Goal: Transaction & Acquisition: Purchase product/service

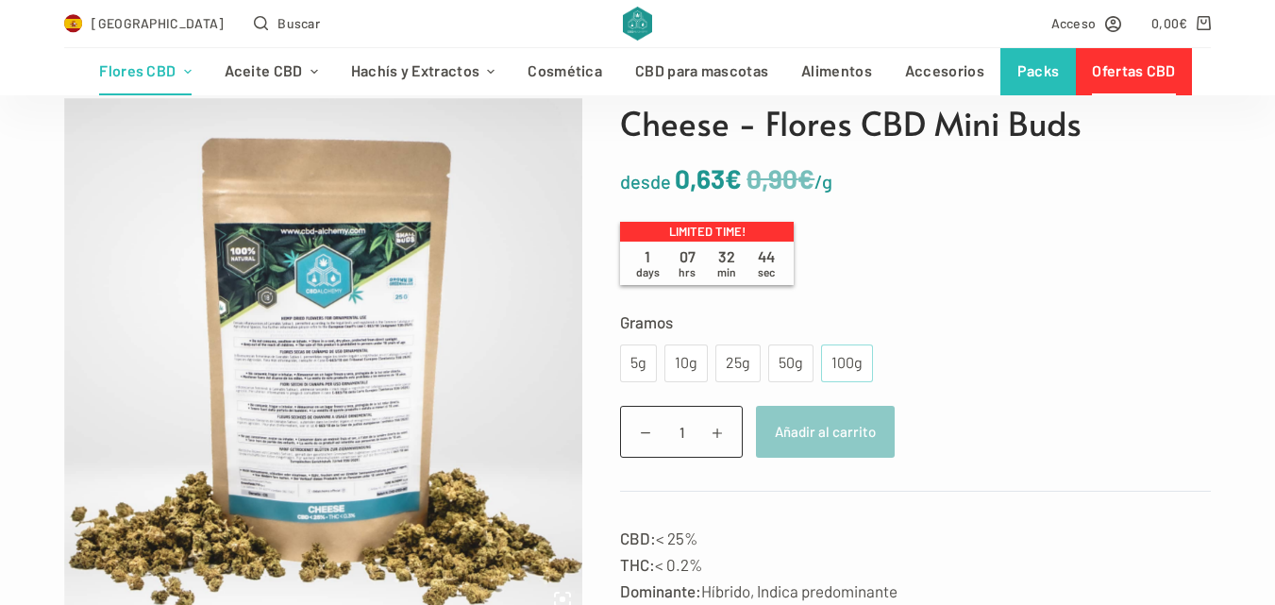
scroll to position [189, 0]
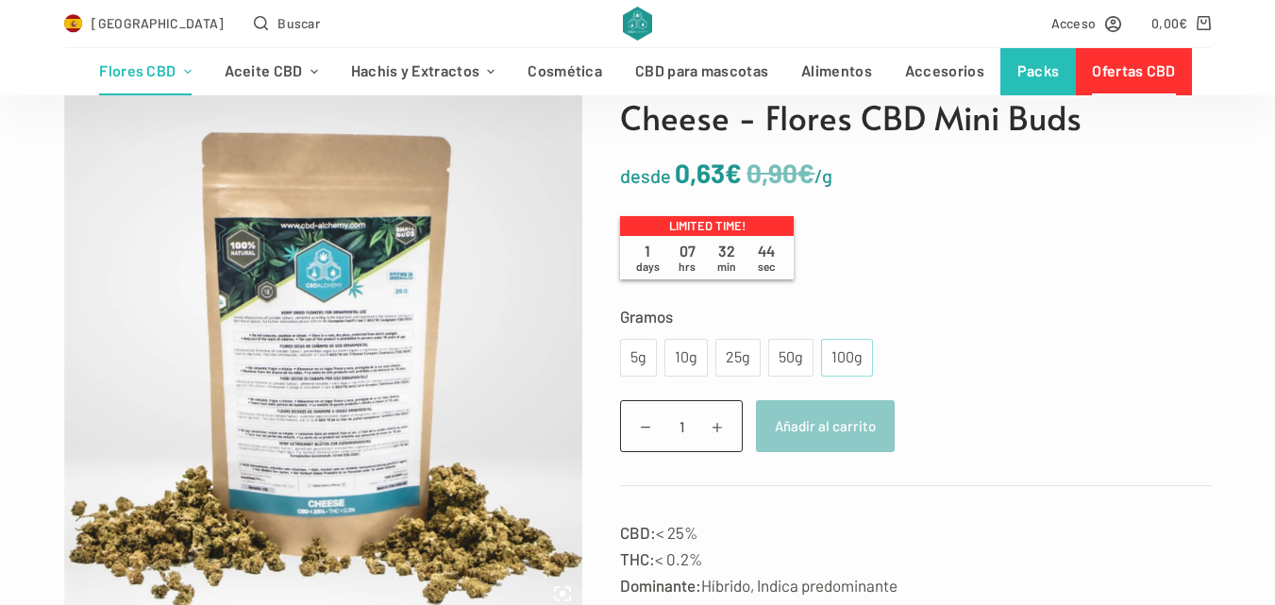
click at [838, 360] on div "100g" at bounding box center [846, 357] width 29 height 25
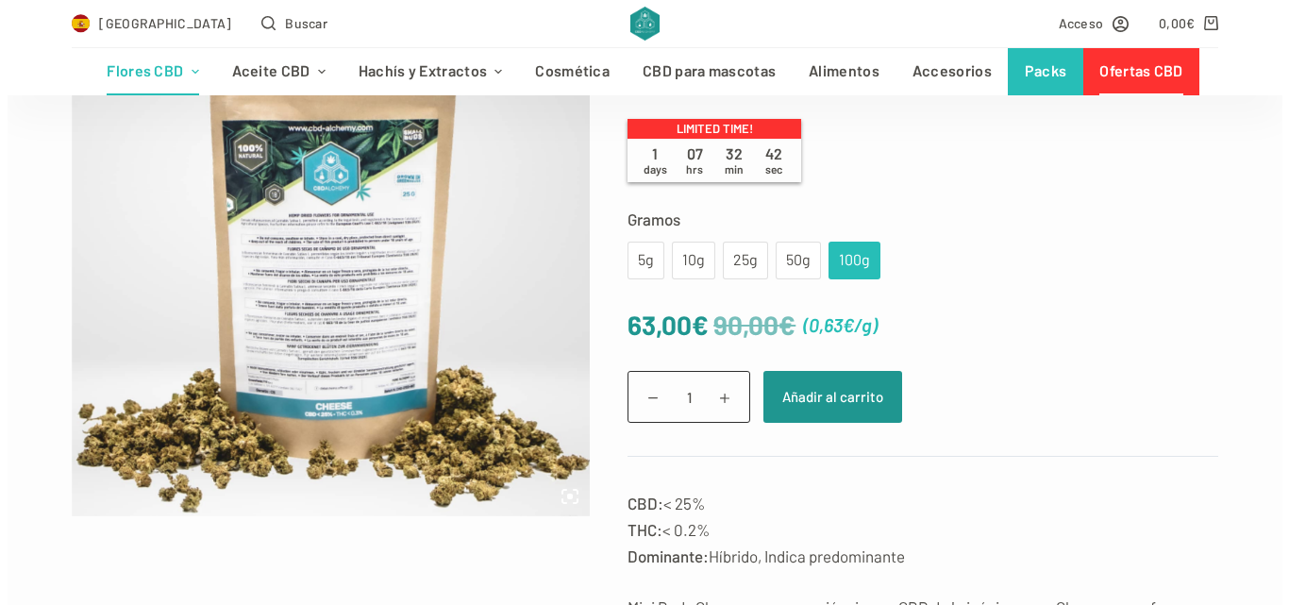
scroll to position [472, 0]
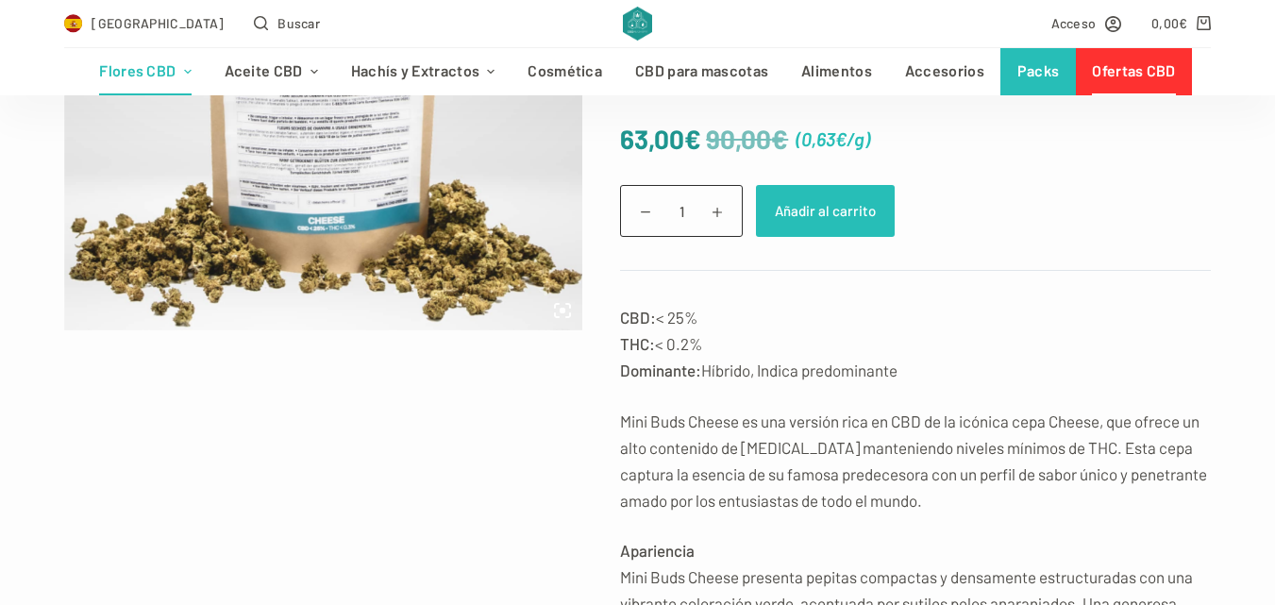
click at [841, 211] on button "Añadir al carrito" at bounding box center [825, 211] width 139 height 52
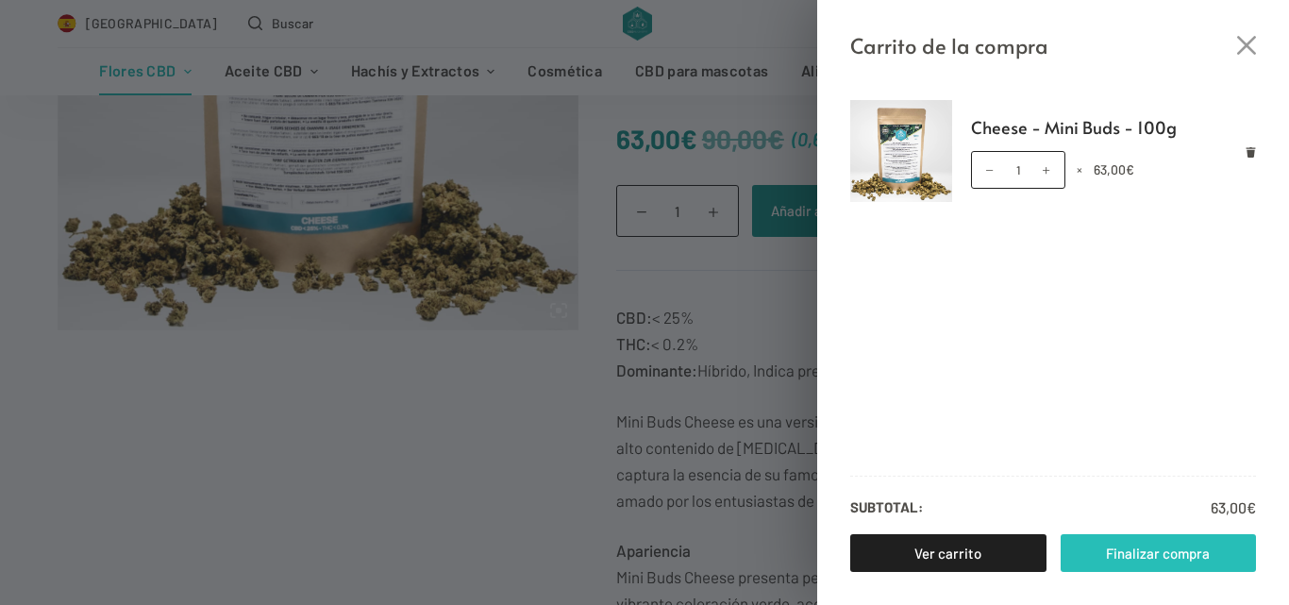
click at [1216, 558] on link "Finalizar compra" at bounding box center [1158, 553] width 196 height 38
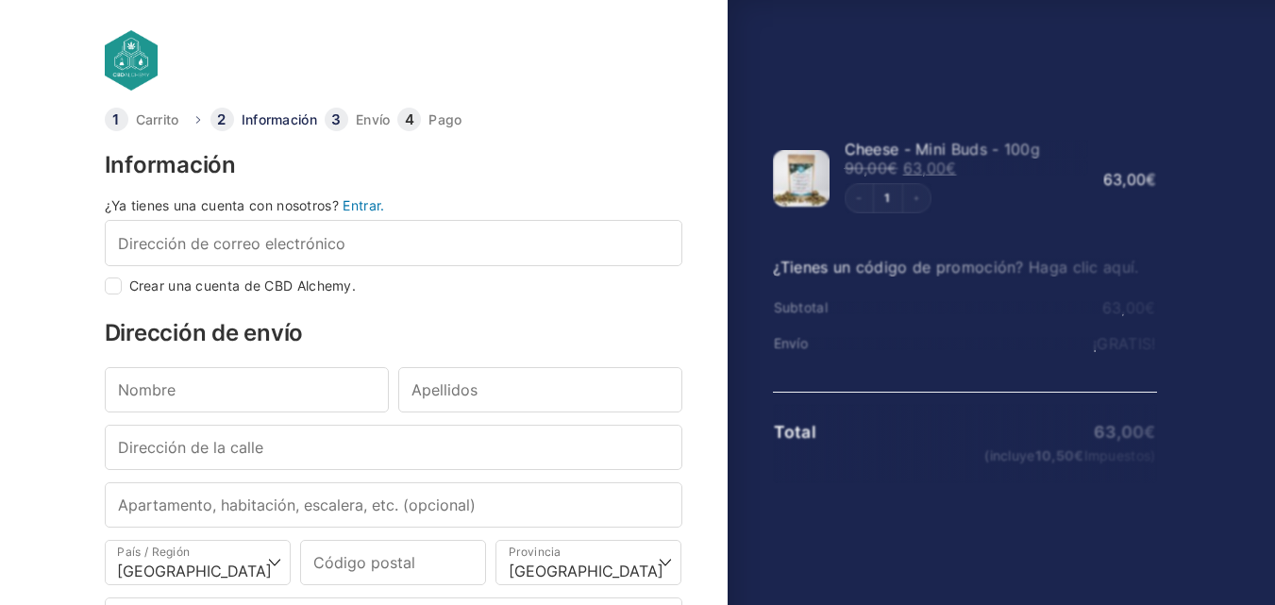
select select "B"
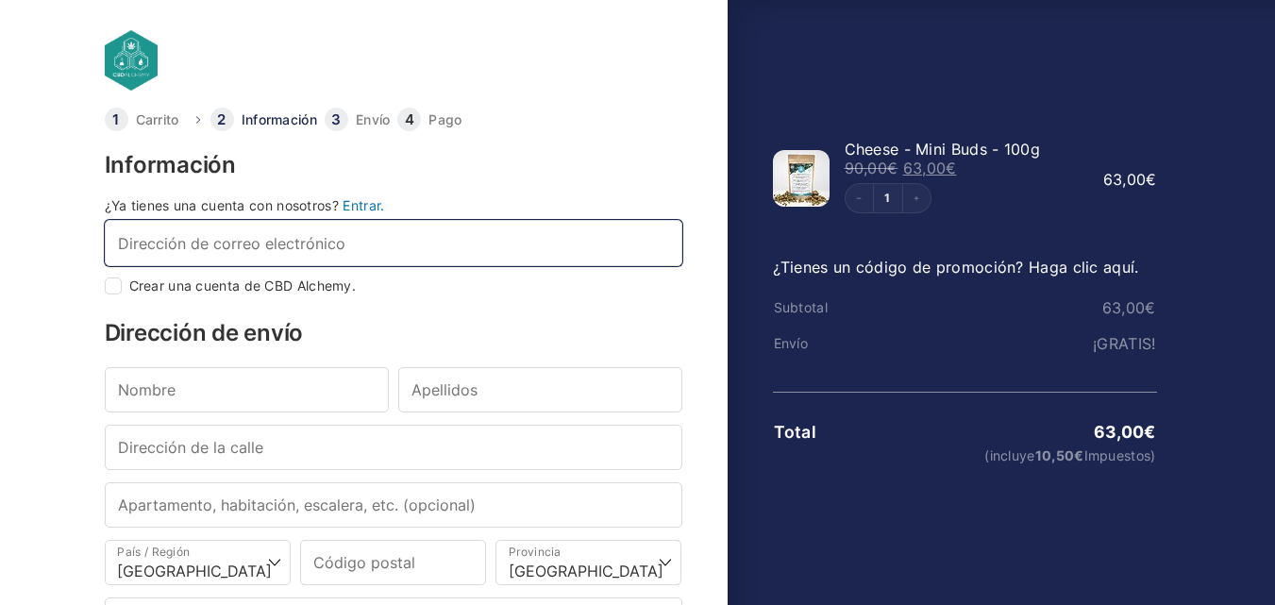
click at [391, 244] on input "Dirección de correo electrónico *" at bounding box center [393, 242] width 577 height 45
type input "is"
checkbox input "true"
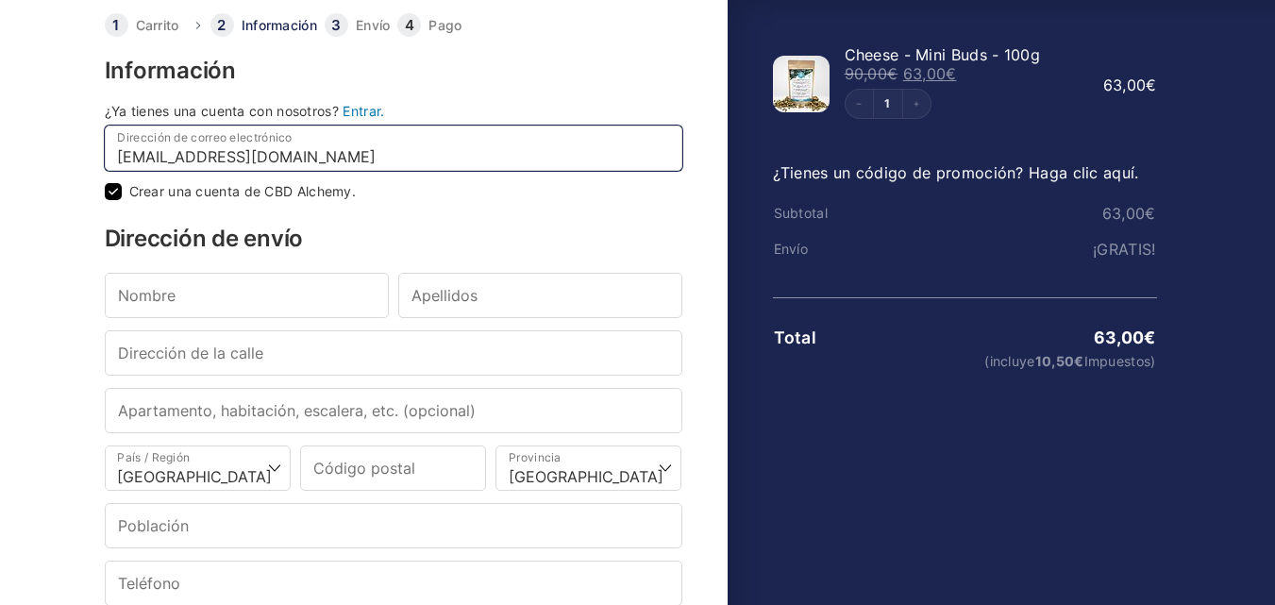
type input "isaacbh2011@gmail.com"
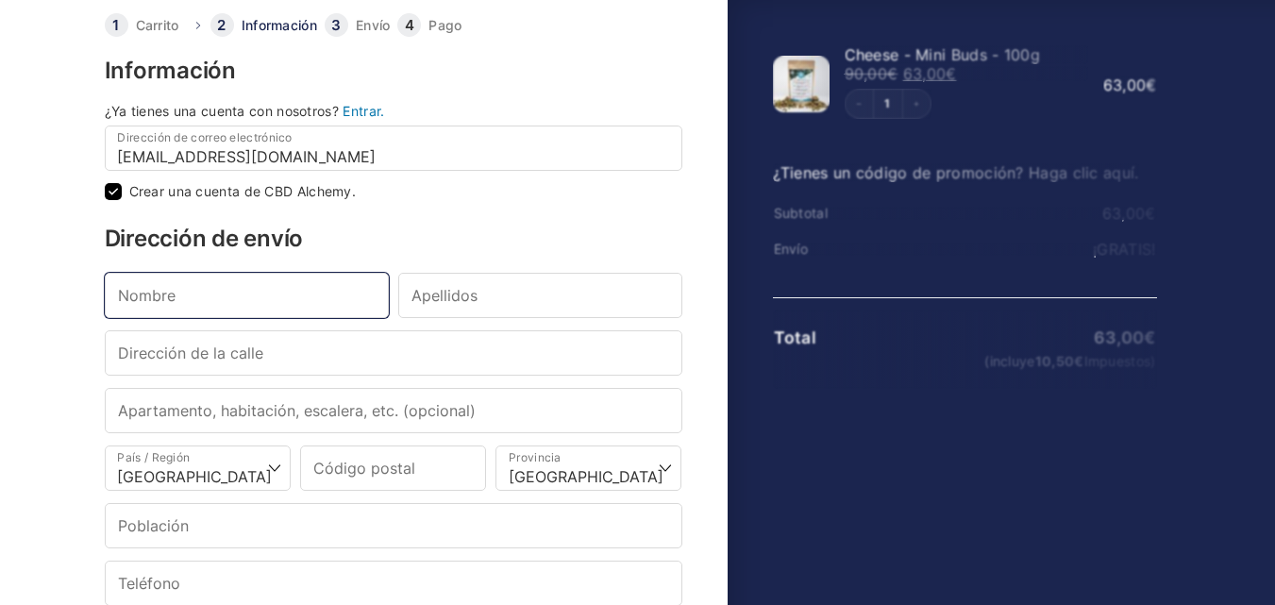
click at [319, 299] on input "Nombre *" at bounding box center [247, 295] width 284 height 45
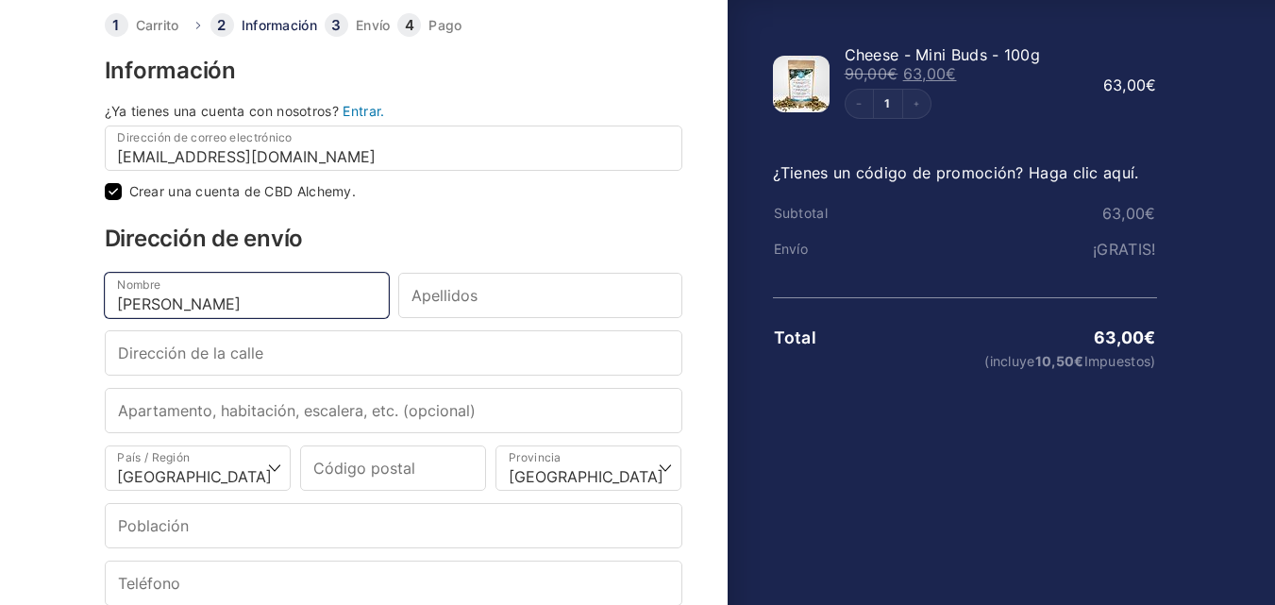
type input "Isaac"
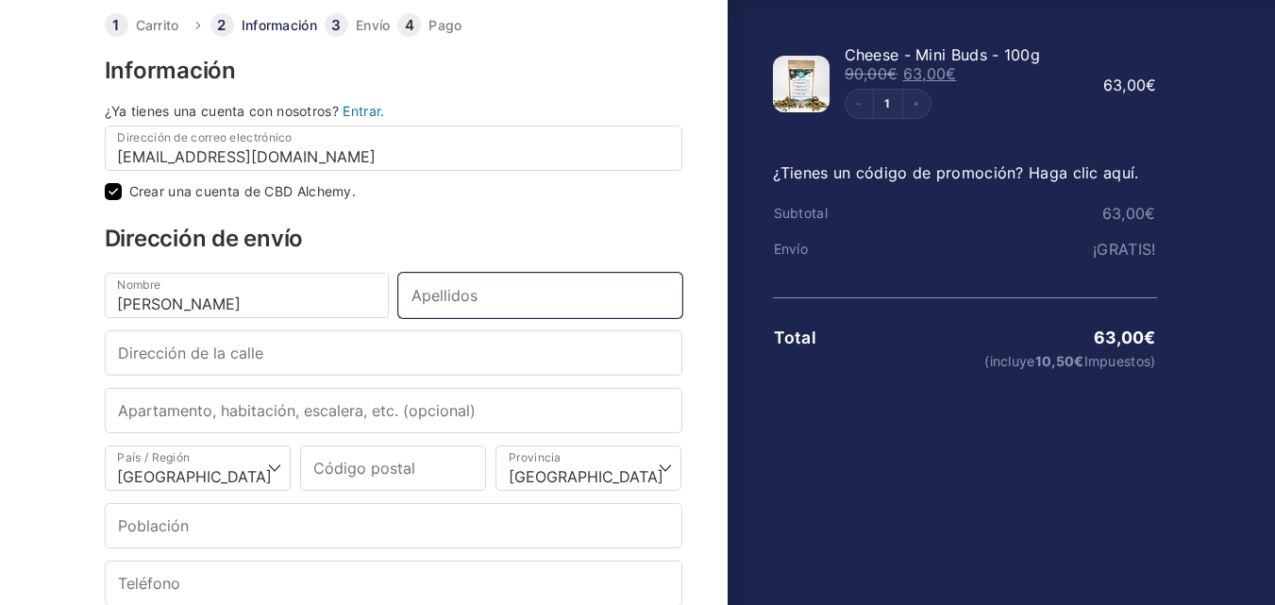
click at [463, 302] on input "Apellidos *" at bounding box center [540, 295] width 284 height 45
type input "Bergada Hidalgo"
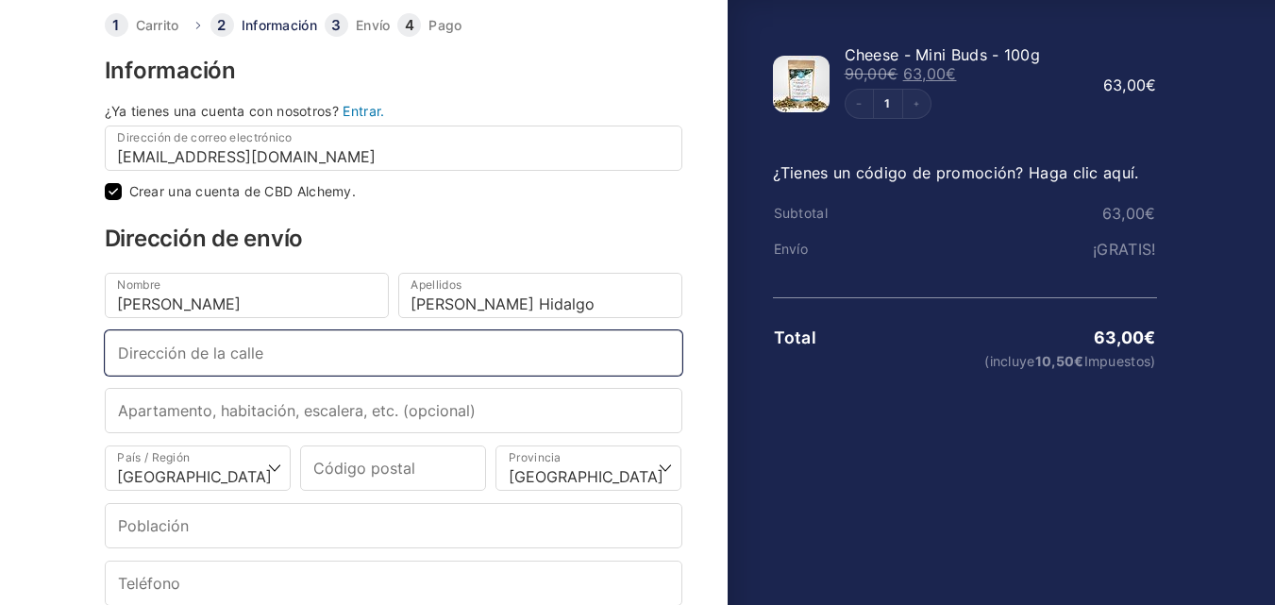
click at [536, 354] on input "Dirección de la calle *" at bounding box center [393, 352] width 577 height 45
click at [161, 365] on input "C/ Rioera Alta" at bounding box center [393, 352] width 577 height 45
click at [255, 367] on input "C/ Riera Alta" at bounding box center [393, 352] width 577 height 45
click at [292, 352] on input "C/ Riera Alta nº 34" at bounding box center [393, 352] width 577 height 45
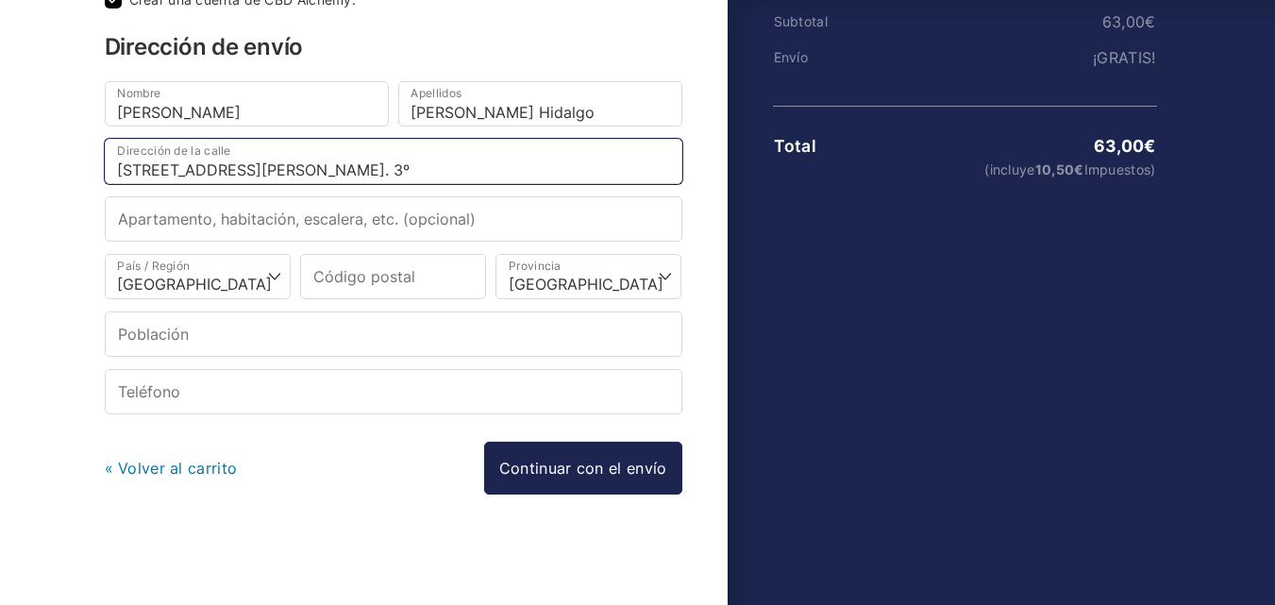
click at [283, 170] on input "C/ Riera Alta nº 34 Pis. 3º" at bounding box center [393, 161] width 577 height 45
type input "C/ Riera Alta nº 34 Piso 3º"
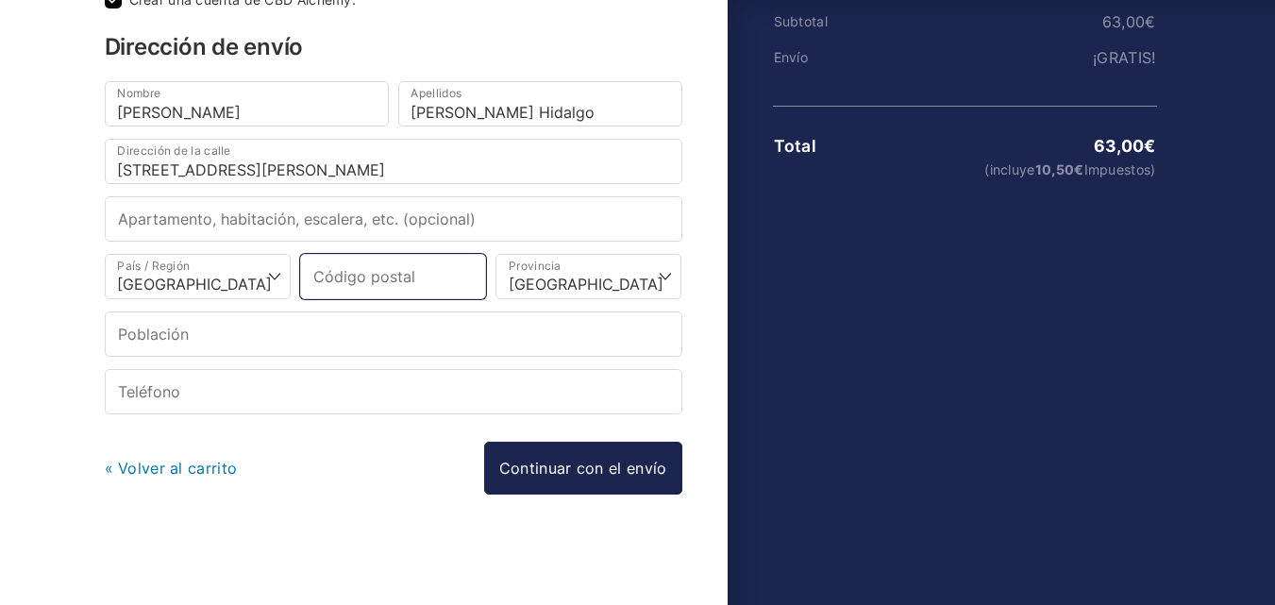
click at [388, 284] on input "Código postal *" at bounding box center [393, 276] width 186 height 45
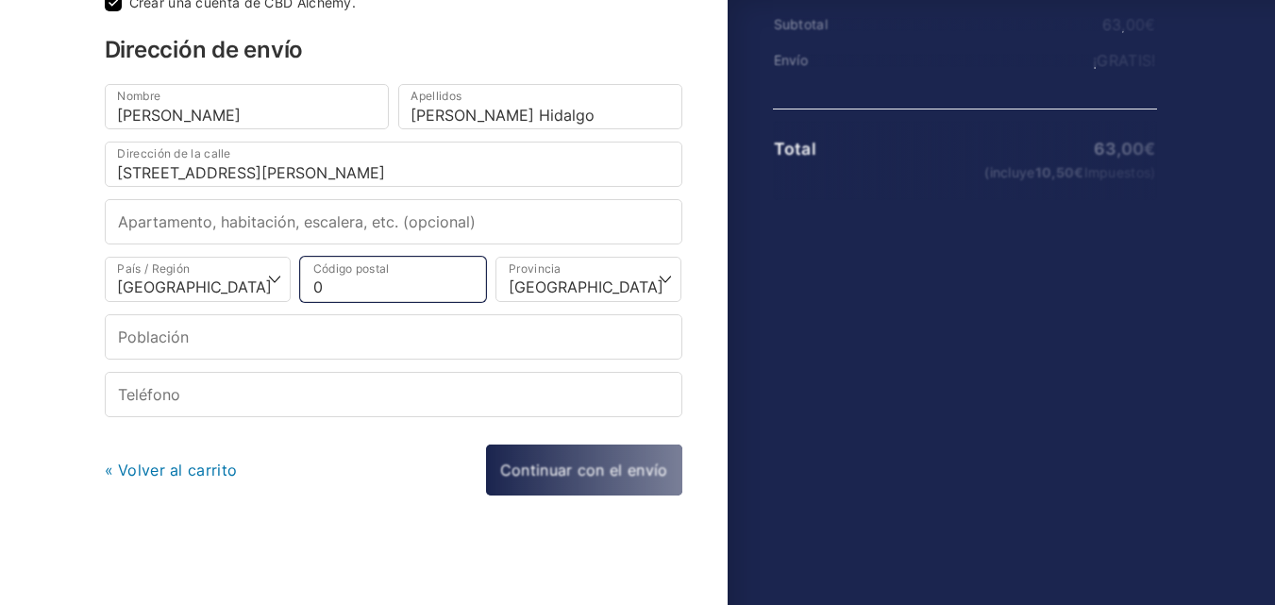
scroll to position [283, 0]
type input "08001"
select select
type input "Barcelona"
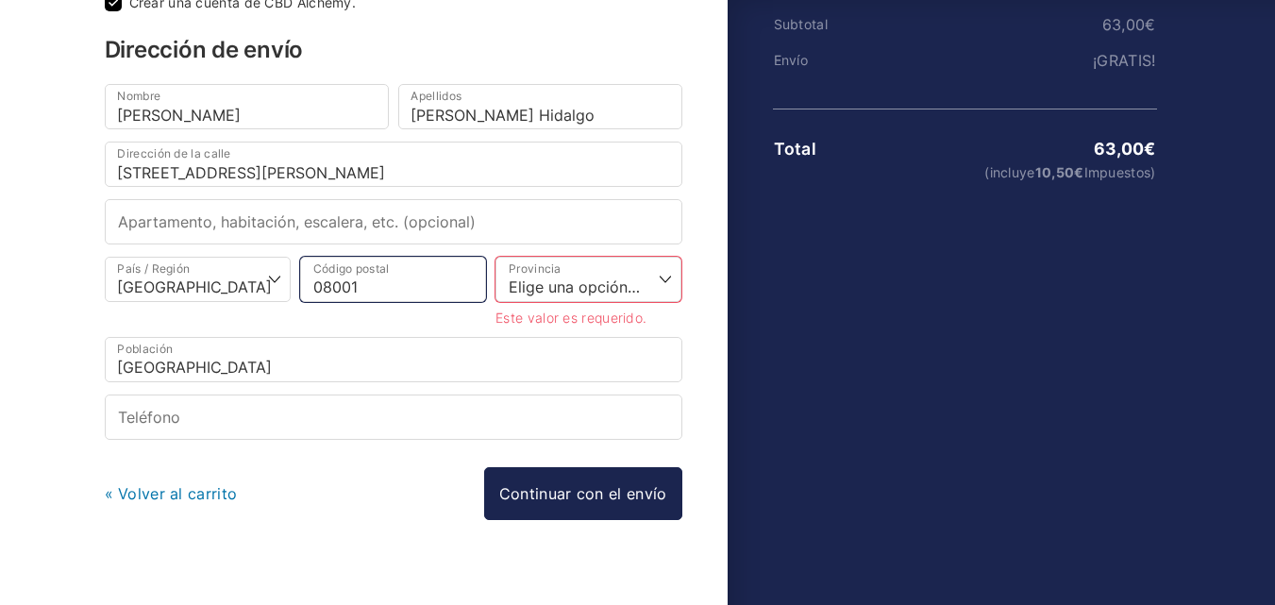
type input "08001"
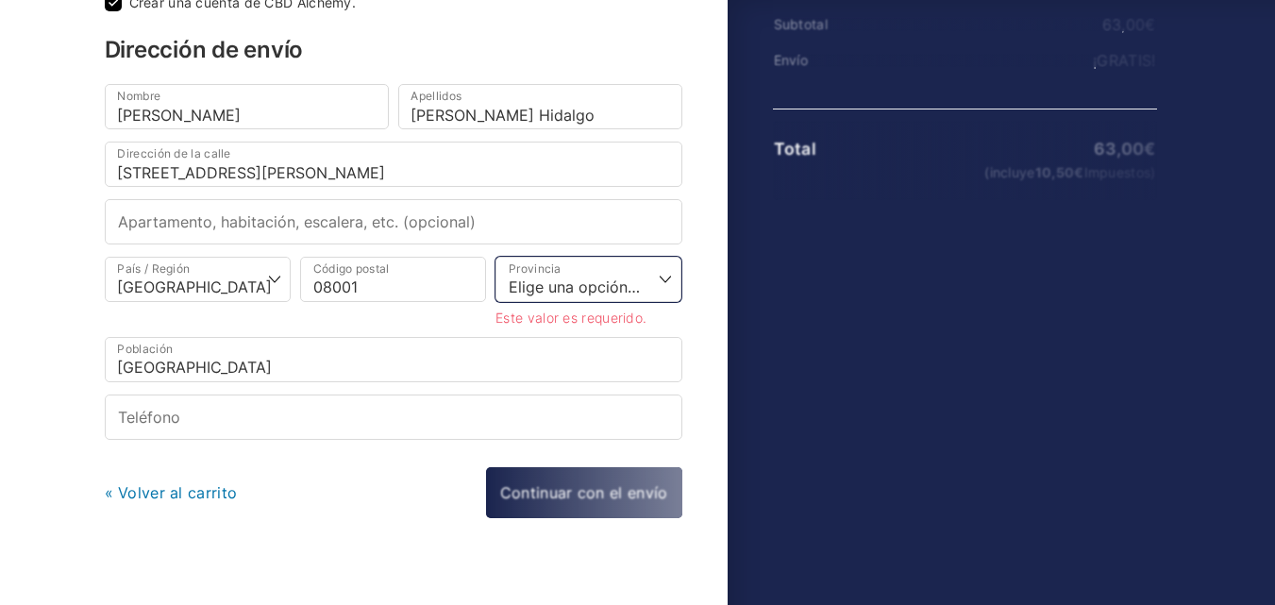
click at [607, 286] on select "Elige una opción… La Coruña Álava Albacete Alicante Almería Asturias Ávila Bada…" at bounding box center [588, 279] width 186 height 45
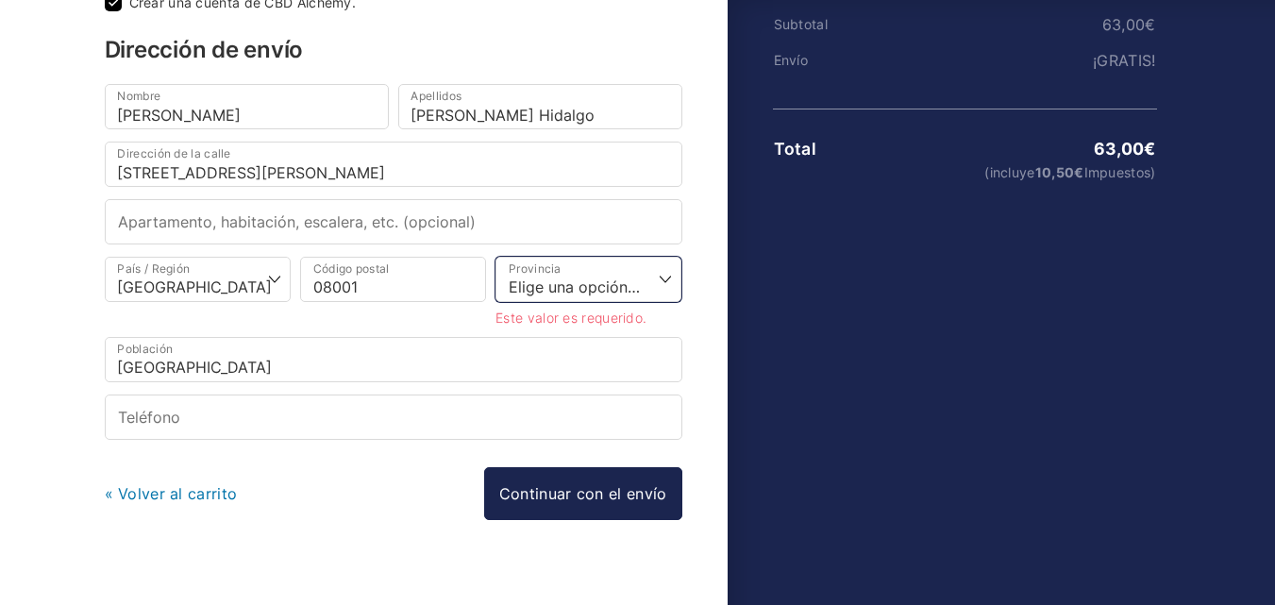
select select "B"
click at [495, 257] on select "Elige una opción… La Coruña Álava Albacete Alicante Almería Asturias Ávila Bada…" at bounding box center [588, 279] width 186 height 45
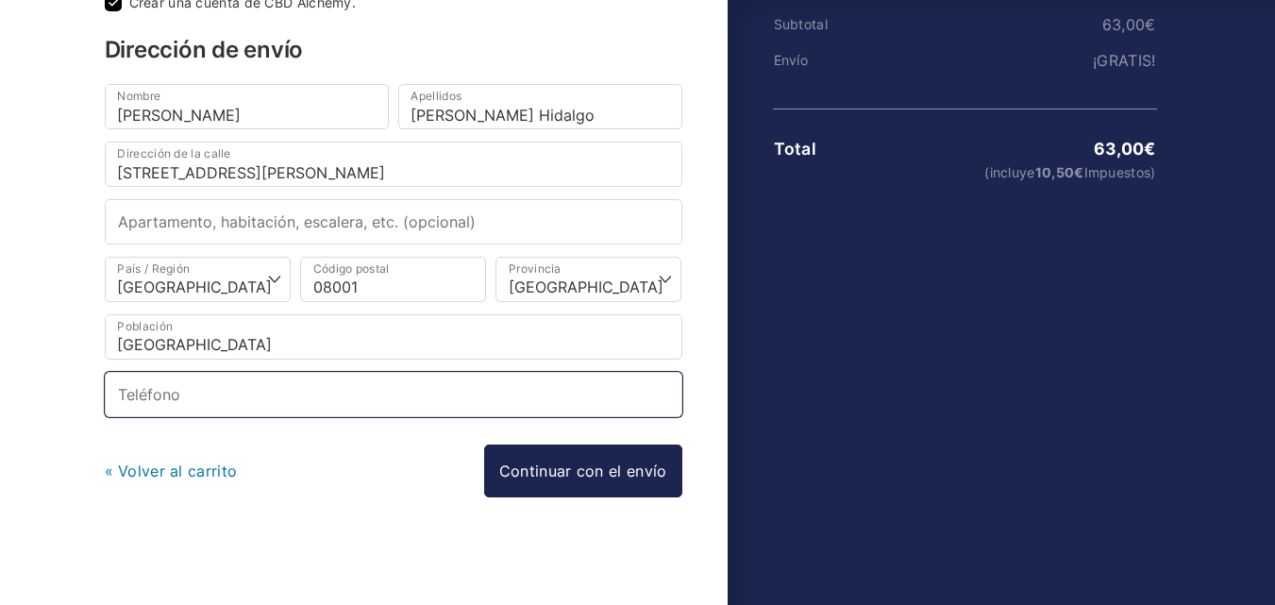
click at [424, 403] on input "Teléfono *" at bounding box center [393, 394] width 577 height 45
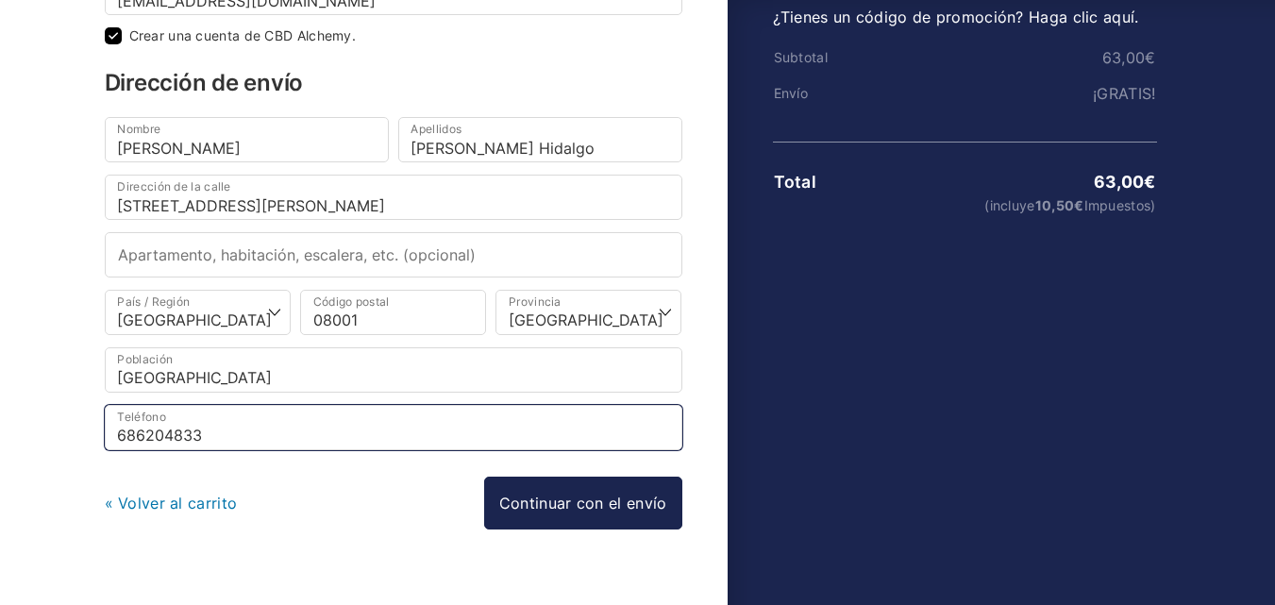
scroll to position [285, 0]
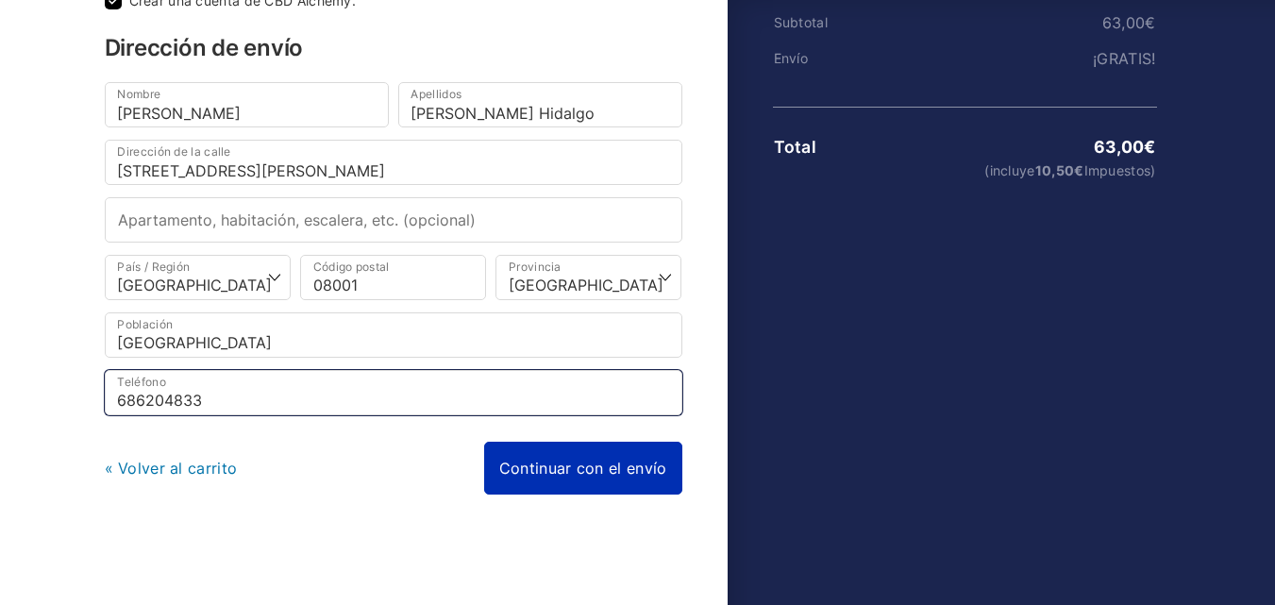
type input "686204833"
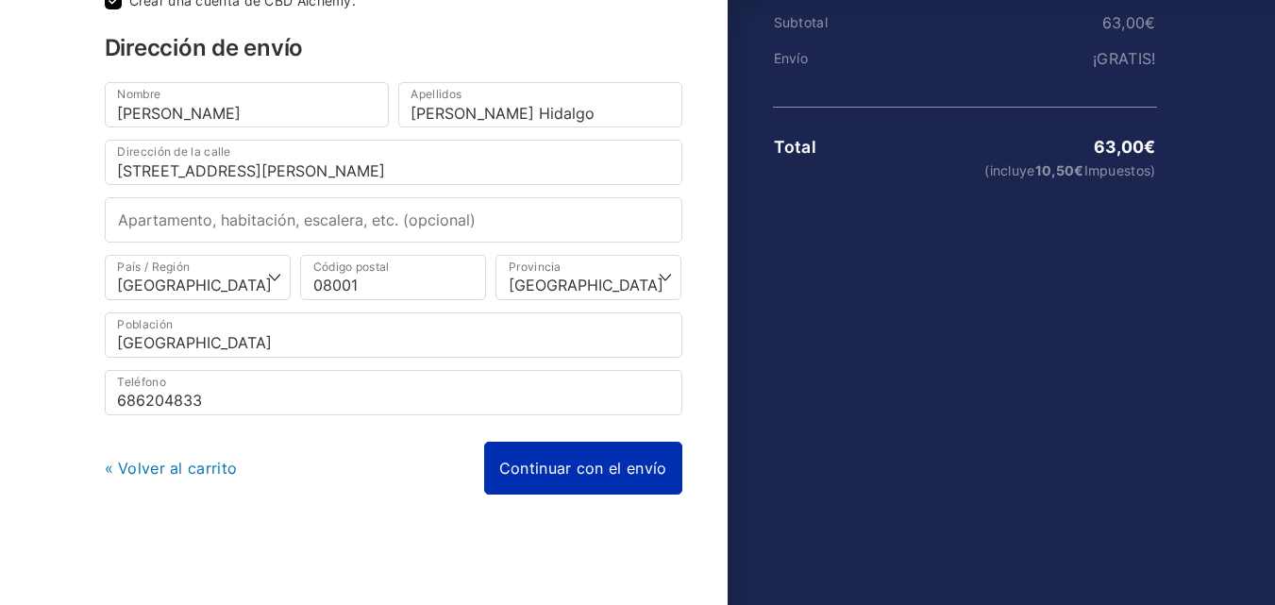
click at [572, 477] on link "Continuar con el envío" at bounding box center [583, 468] width 198 height 53
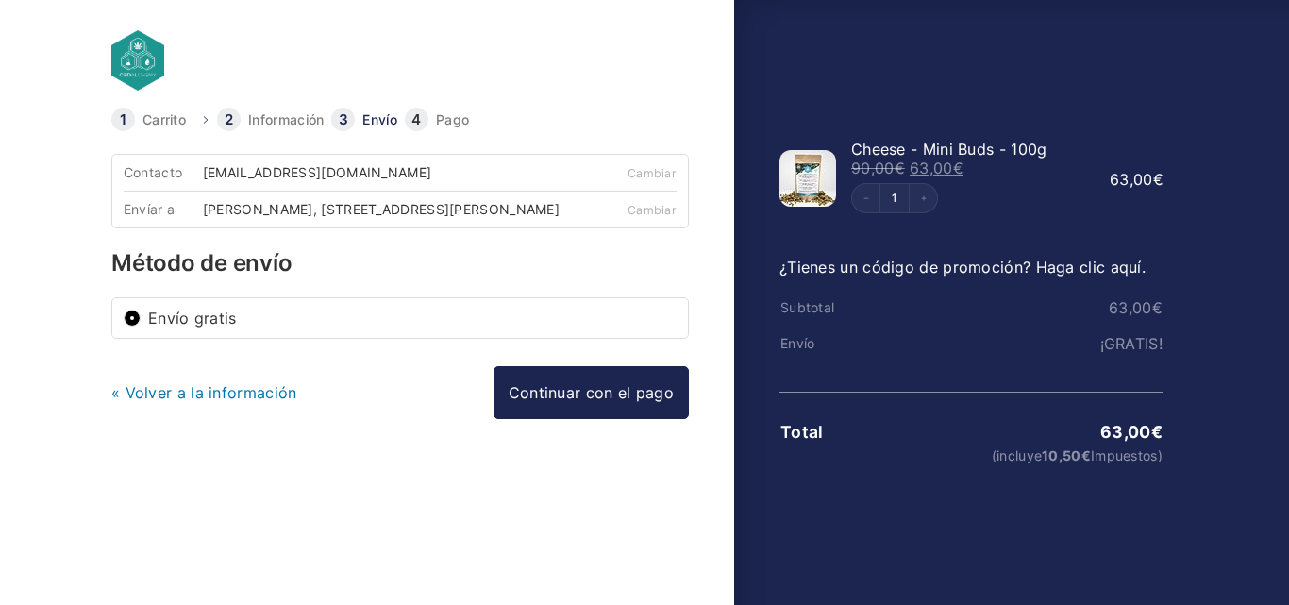
click at [379, 325] on label "Envío gratis" at bounding box center [412, 317] width 528 height 15
click at [141, 325] on input "Envío gratis" at bounding box center [132, 317] width 17 height 17
click at [379, 325] on label "Envío gratis" at bounding box center [412, 317] width 528 height 15
click at [141, 325] on input "Envío gratis" at bounding box center [132, 317] width 17 height 17
click at [664, 211] on link "Cambiar" at bounding box center [651, 210] width 49 height 14
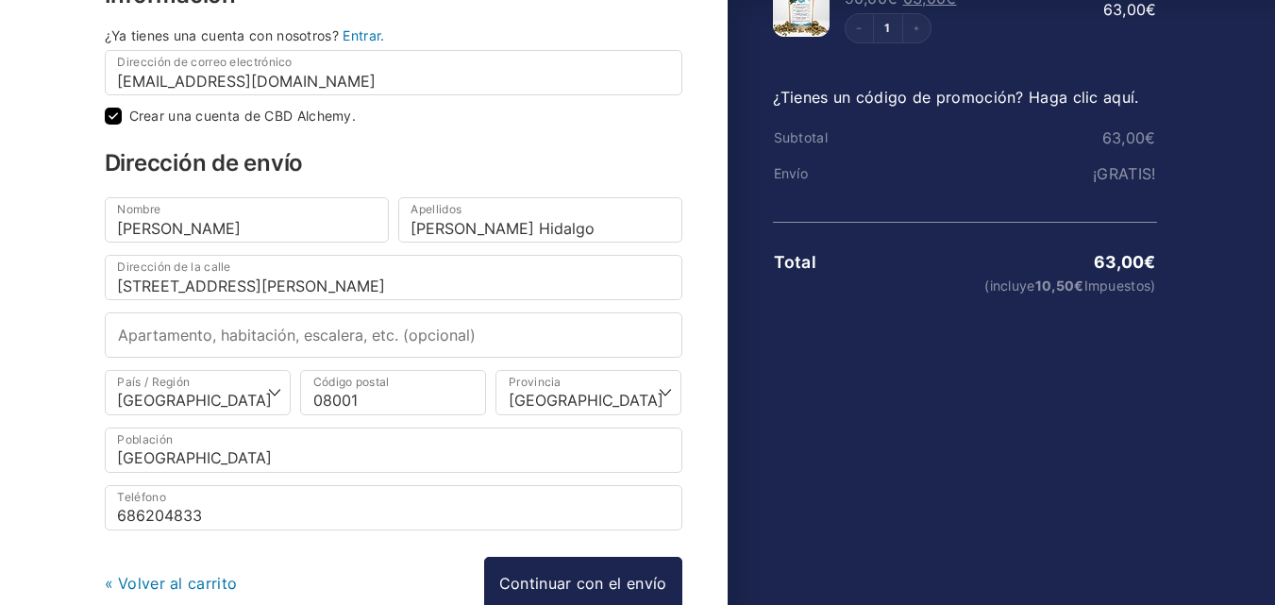
scroll to position [189, 0]
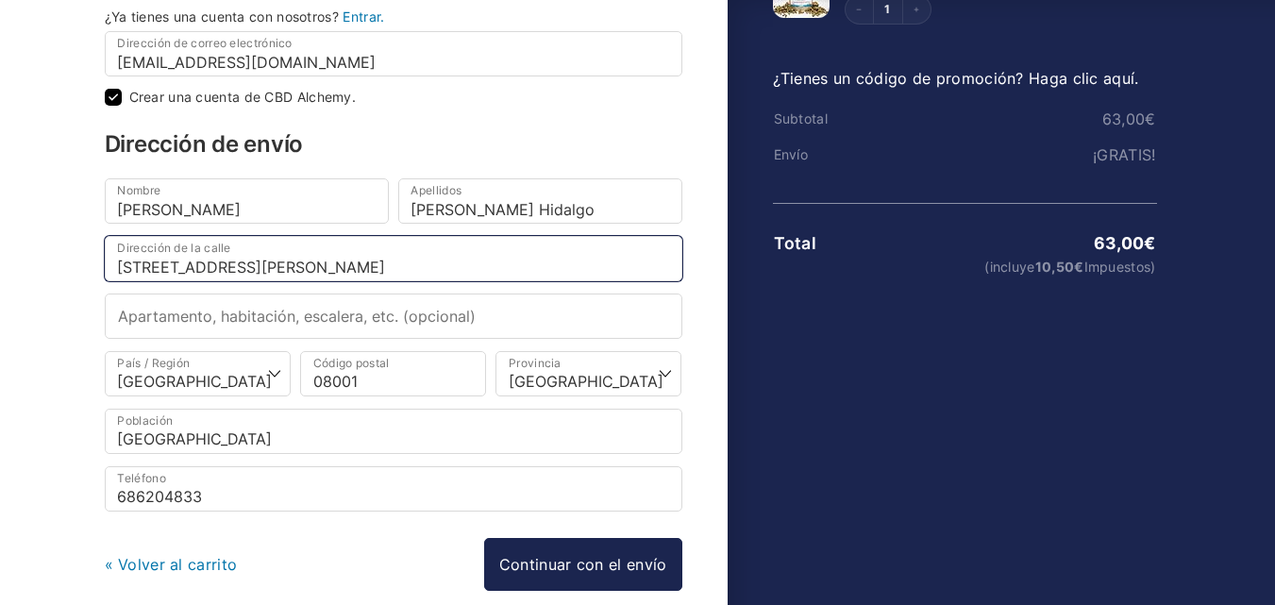
click at [206, 270] on input "C/ Riera Alta nº 34 Piso 3º" at bounding box center [393, 258] width 577 height 45
click at [261, 269] on input "C/ Riera Alta nº 34 Piso 3º" at bounding box center [393, 258] width 577 height 45
click at [219, 267] on input "C/ Riera Alta nº 34 Piso 3º" at bounding box center [393, 258] width 577 height 45
click at [203, 269] on input "C/ Riera Alta nº 34 Piso 3º" at bounding box center [393, 258] width 577 height 45
click at [251, 267] on input "C/ Riera Alt. nº 34 Piso 3º" at bounding box center [393, 258] width 577 height 45
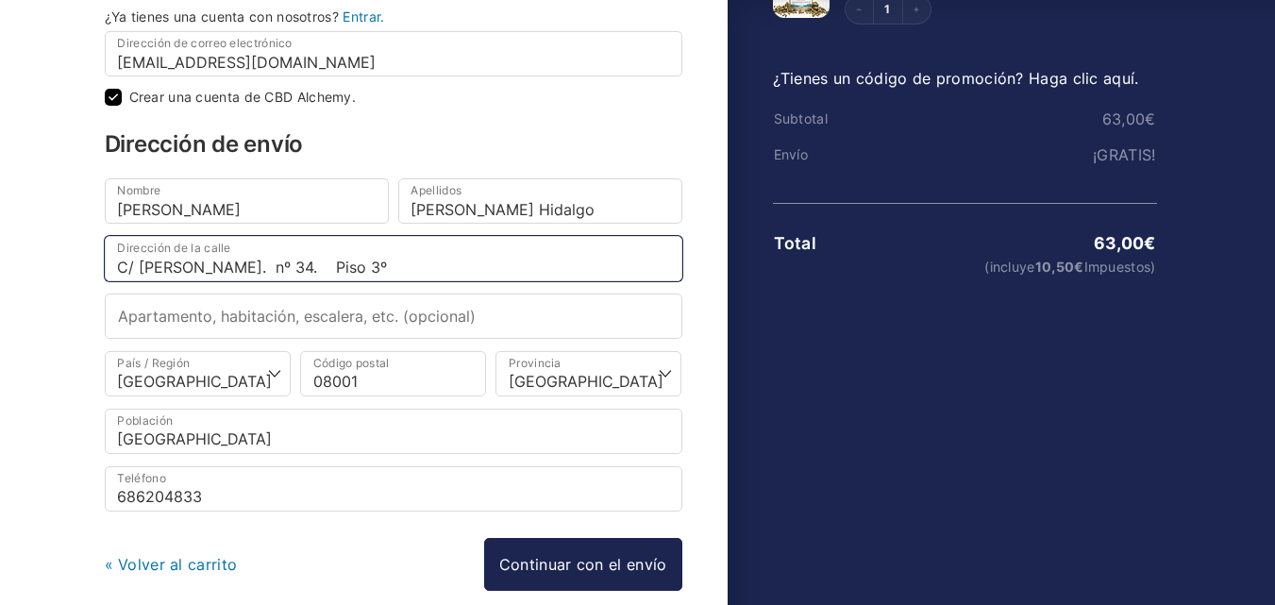
click at [271, 267] on input "C/ Riera Alt. nº 34. Piso 3º" at bounding box center [393, 258] width 577 height 45
click at [309, 272] on input "C/ Riera Alt. nº 34. Piso 3º" at bounding box center [393, 258] width 577 height 45
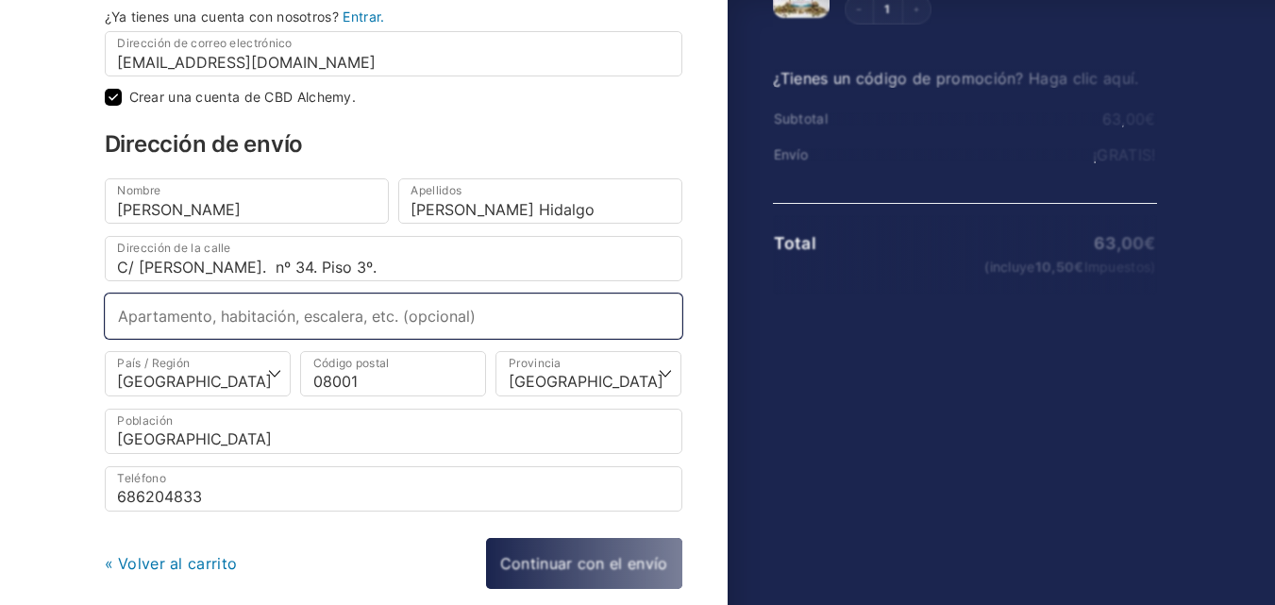
click at [390, 311] on input "Apartamento, habitación, escalera, etc. (opcional)" at bounding box center [393, 315] width 577 height 45
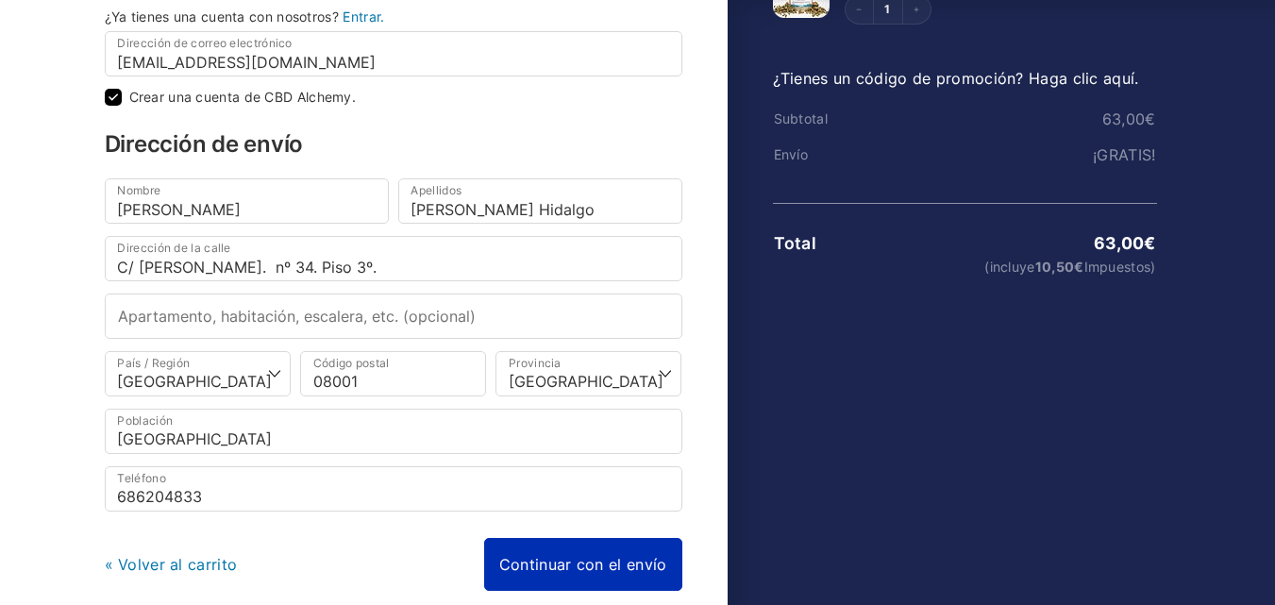
click at [540, 542] on link "Continuar con el envío" at bounding box center [583, 564] width 198 height 53
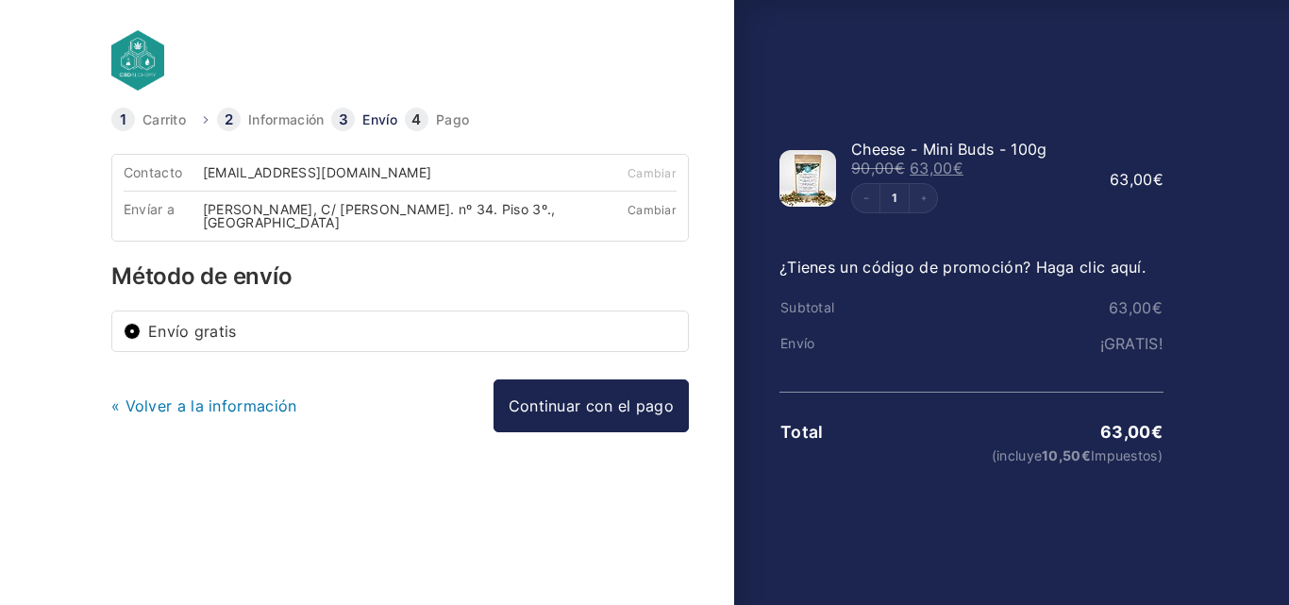
click at [660, 208] on link "Cambiar" at bounding box center [651, 210] width 49 height 14
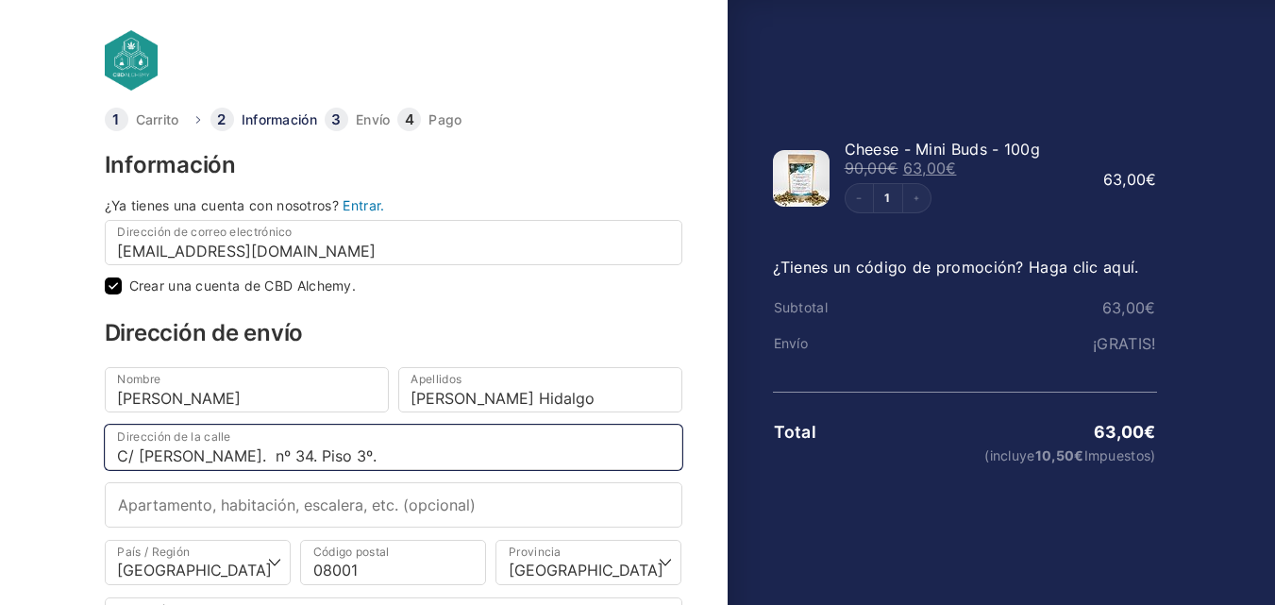
click at [315, 459] on input "C/ Riera Alt. nº 34. Piso 3º." at bounding box center [393, 447] width 577 height 45
click at [201, 454] on input "C/ Riera Alt. nº 34. Piso 3º" at bounding box center [393, 447] width 577 height 45
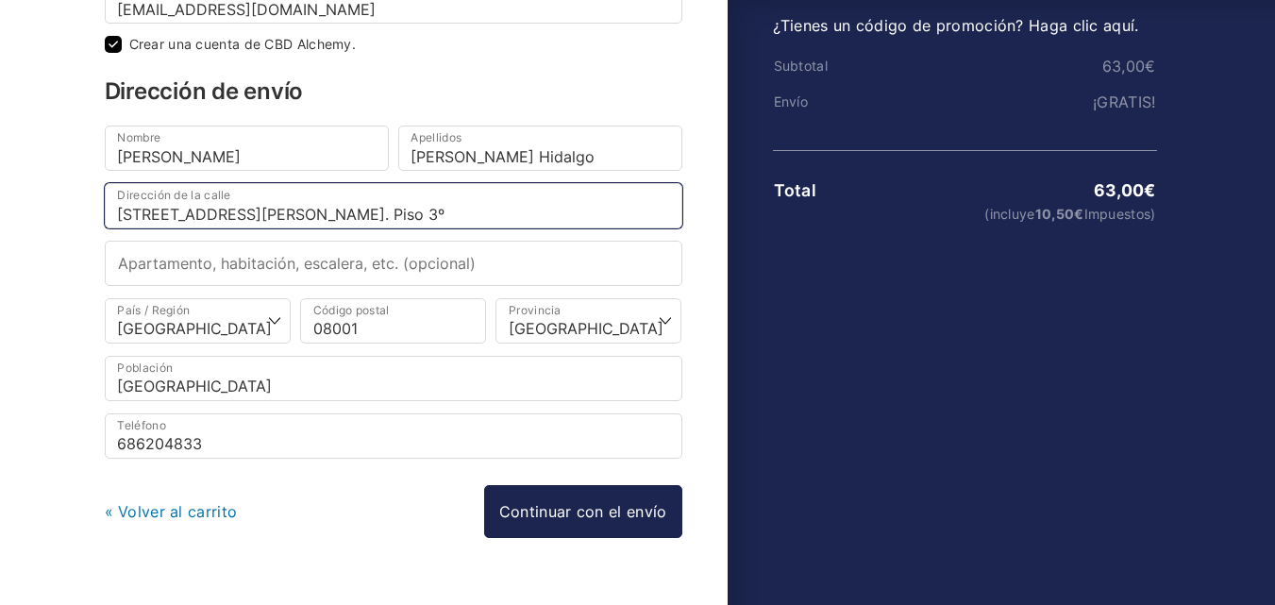
scroll to position [283, 0]
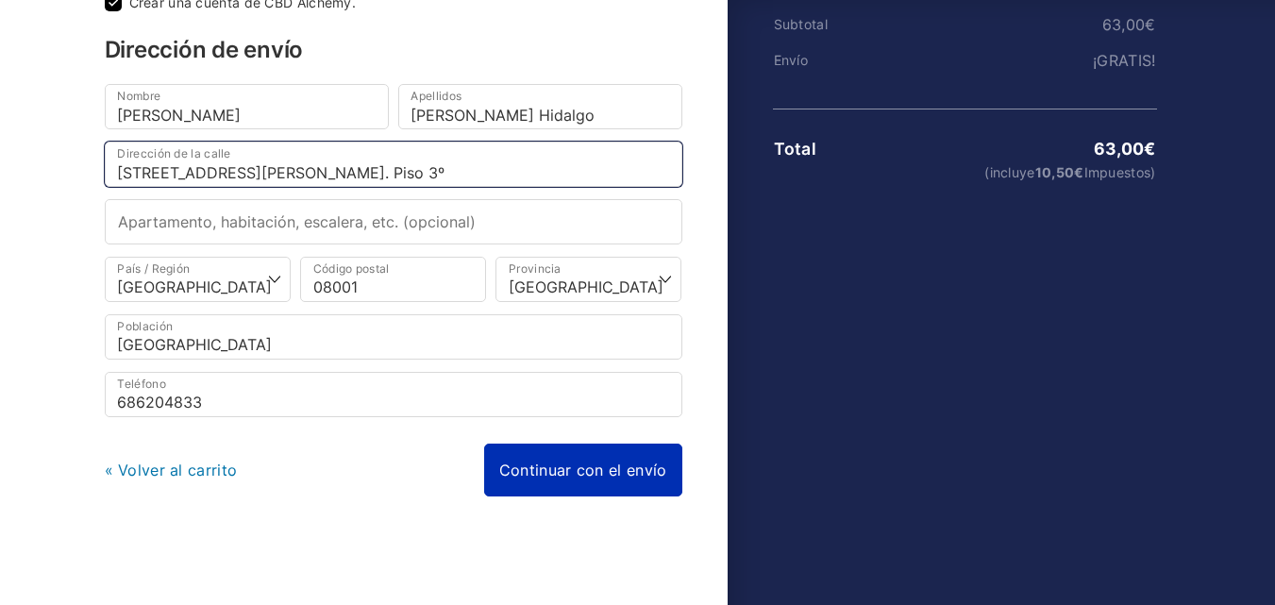
type input "C/ Riera Alta nº 34. Piso 3º"
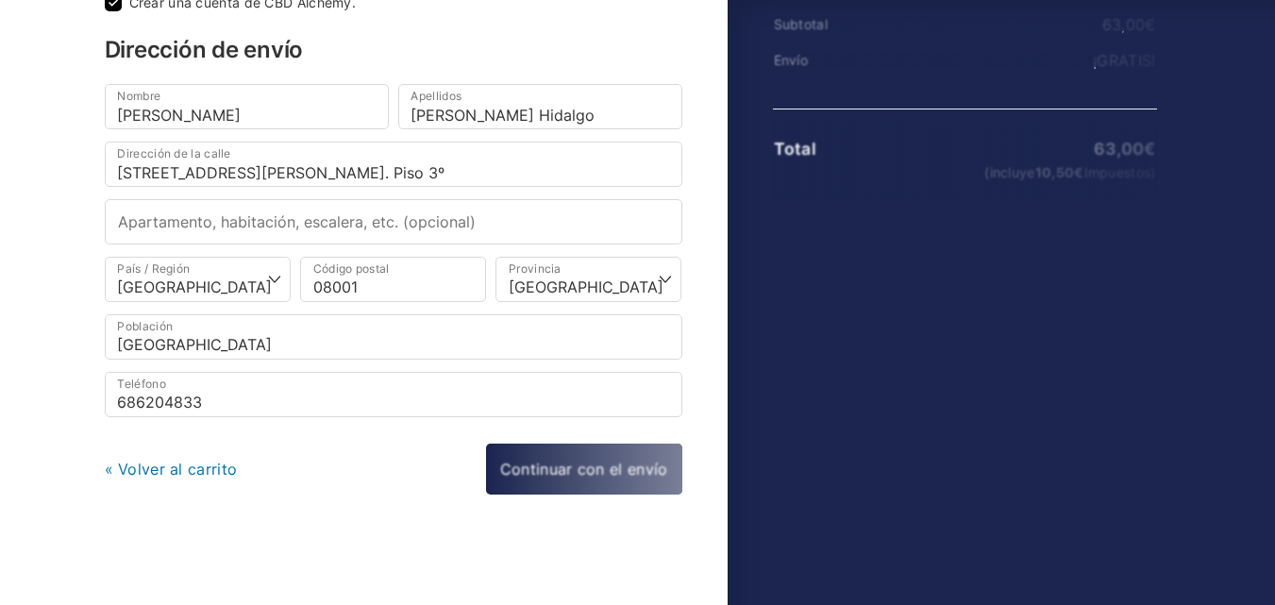
click at [559, 485] on div "« Volver al carrito Continuar con el envío Continuar con el pago" at bounding box center [393, 468] width 577 height 51
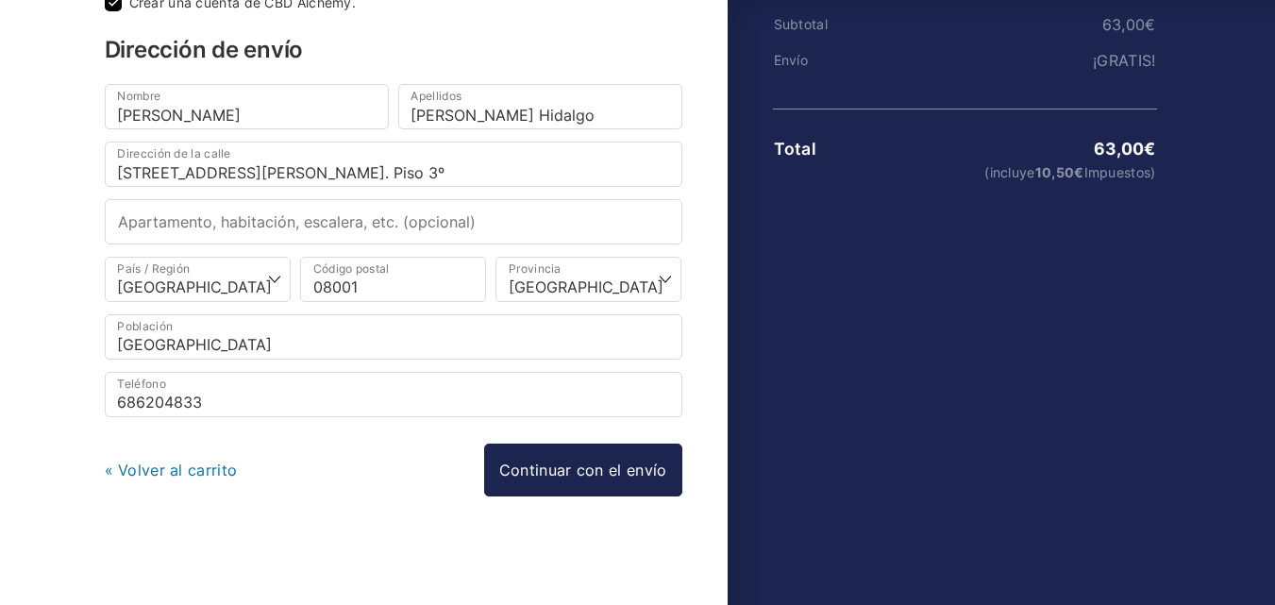
click at [559, 485] on link "Continuar con el envío" at bounding box center [583, 469] width 198 height 53
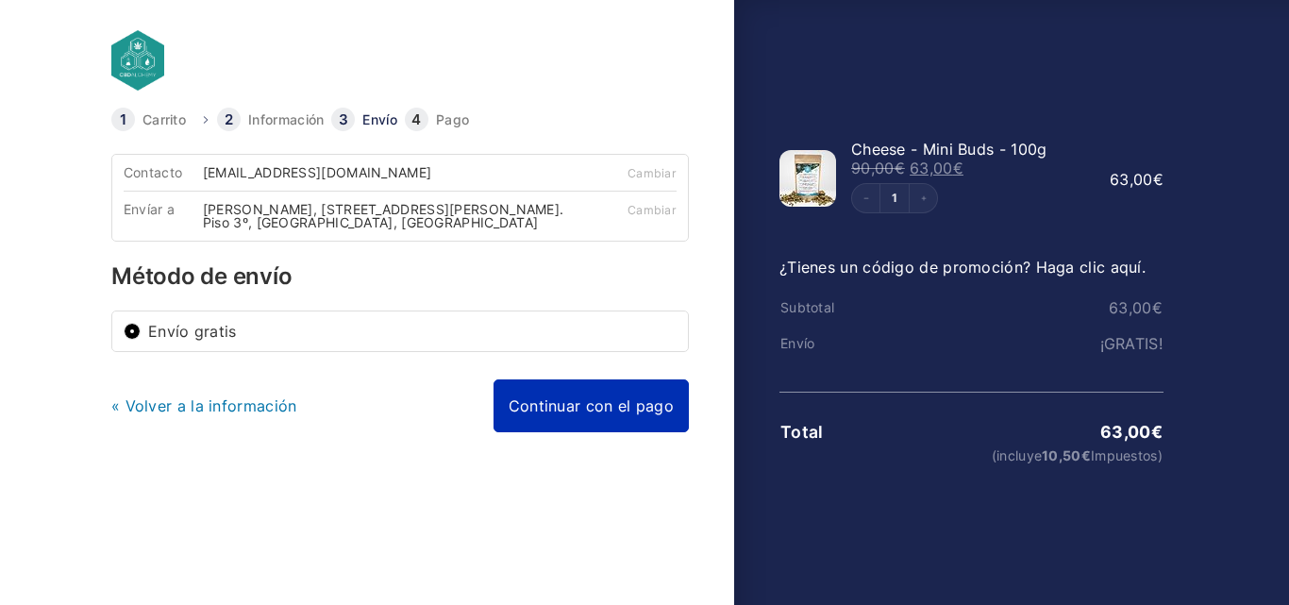
click at [561, 398] on link "Continuar con el pago" at bounding box center [590, 405] width 195 height 53
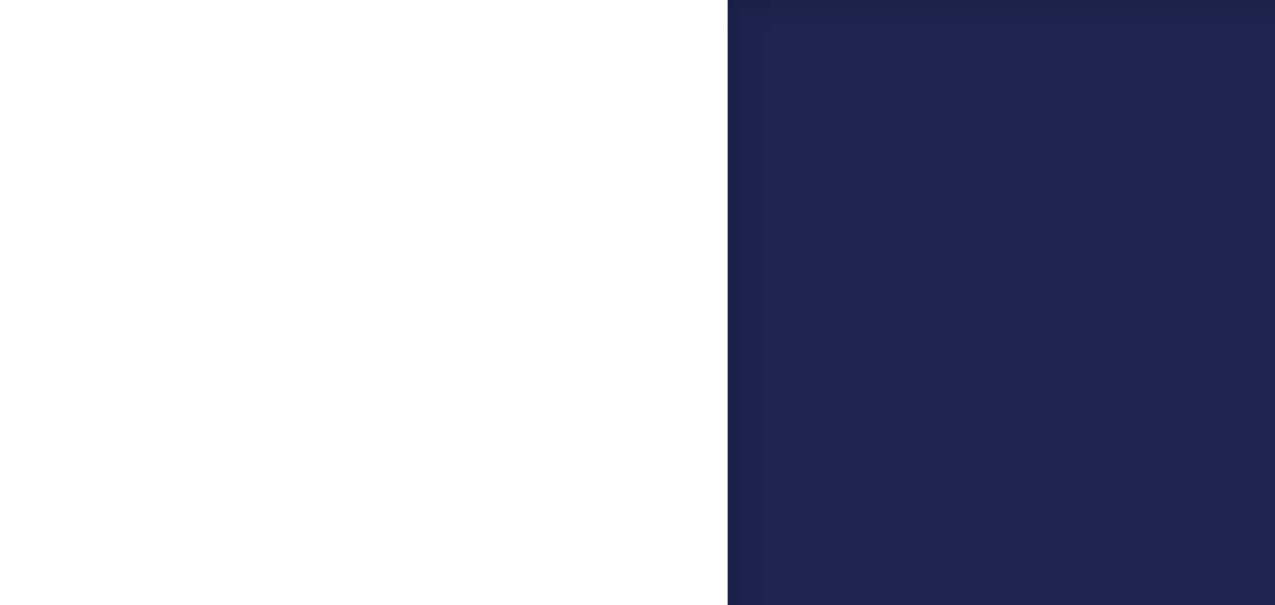
scroll to position [660, 0]
click at [111, 358] on input "He leído y estoy de acuerdo con los términos y condiciones de la web *" at bounding box center [113, 356] width 17 height 17
checkbox input "true"
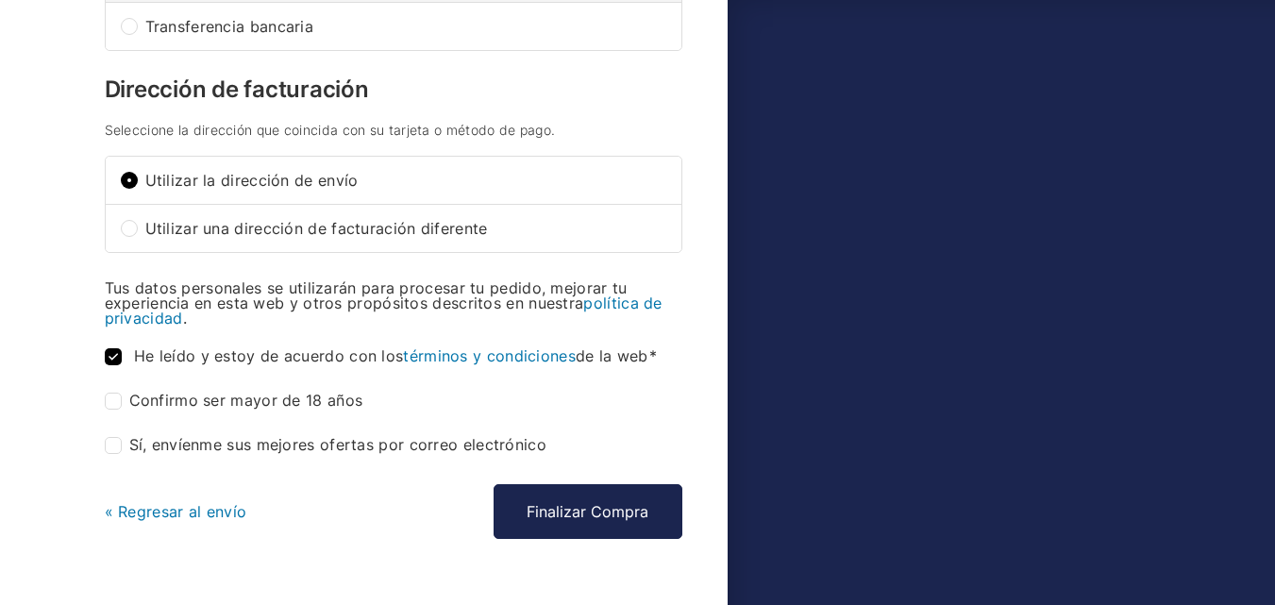
click at [114, 405] on input "Confirmo ser mayor de 18 años *" at bounding box center [113, 400] width 17 height 17
checkbox input "true"
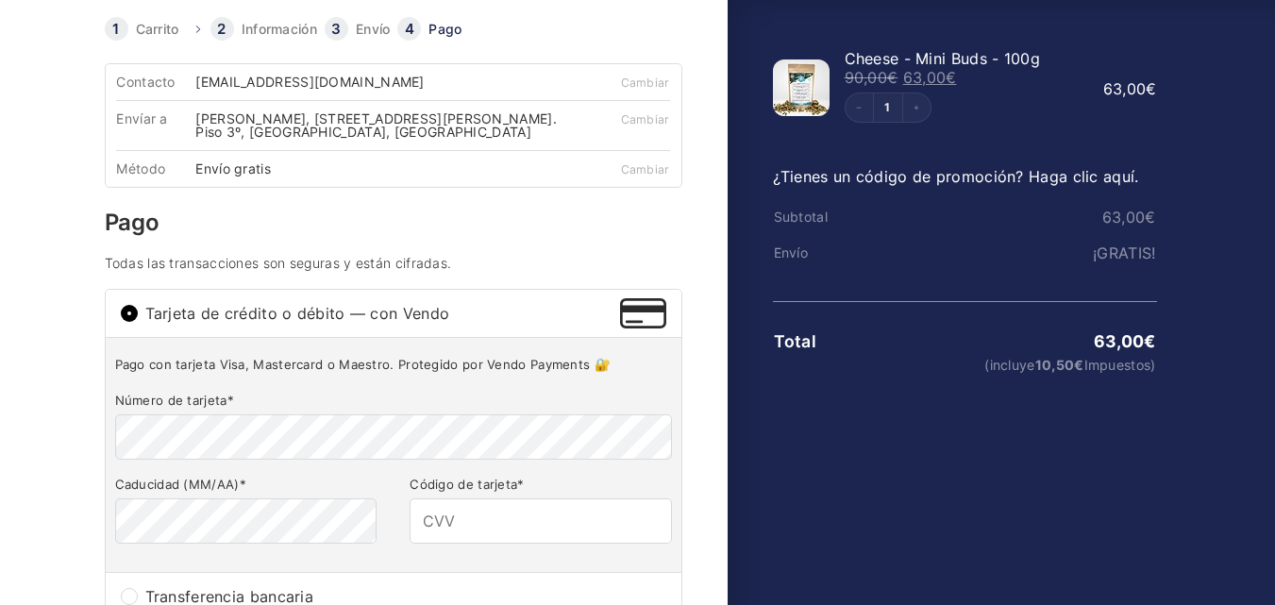
scroll to position [0, 0]
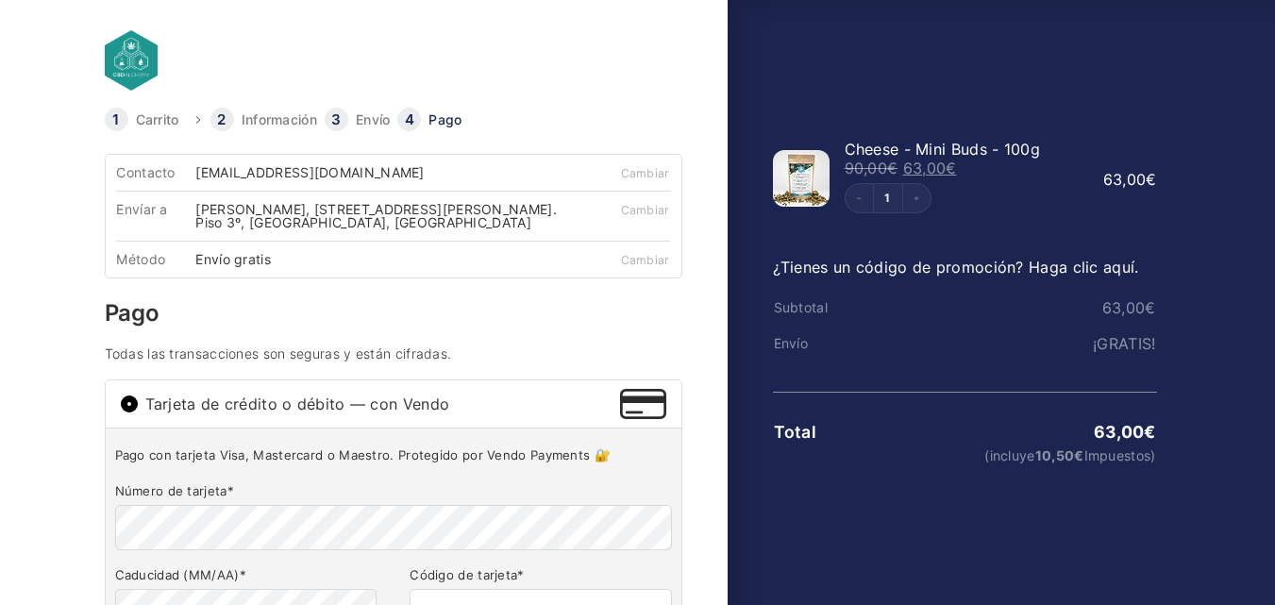
click at [297, 459] on p "Pago con tarjeta Visa, Mastercard o Maestro. Protegido por Vendo Payments 🔐" at bounding box center [393, 455] width 557 height 16
click at [309, 409] on span "Tarjeta de crédito o débito — con Vendo" at bounding box center [382, 403] width 475 height 15
click at [138, 409] on input "Tarjeta de crédito o débito — con Vendo" at bounding box center [129, 403] width 17 height 17
click at [318, 401] on span "Tarjeta de crédito o débito — con Vendo" at bounding box center [382, 403] width 475 height 15
click at [138, 401] on input "Tarjeta de crédito o débito — con Vendo" at bounding box center [129, 403] width 17 height 17
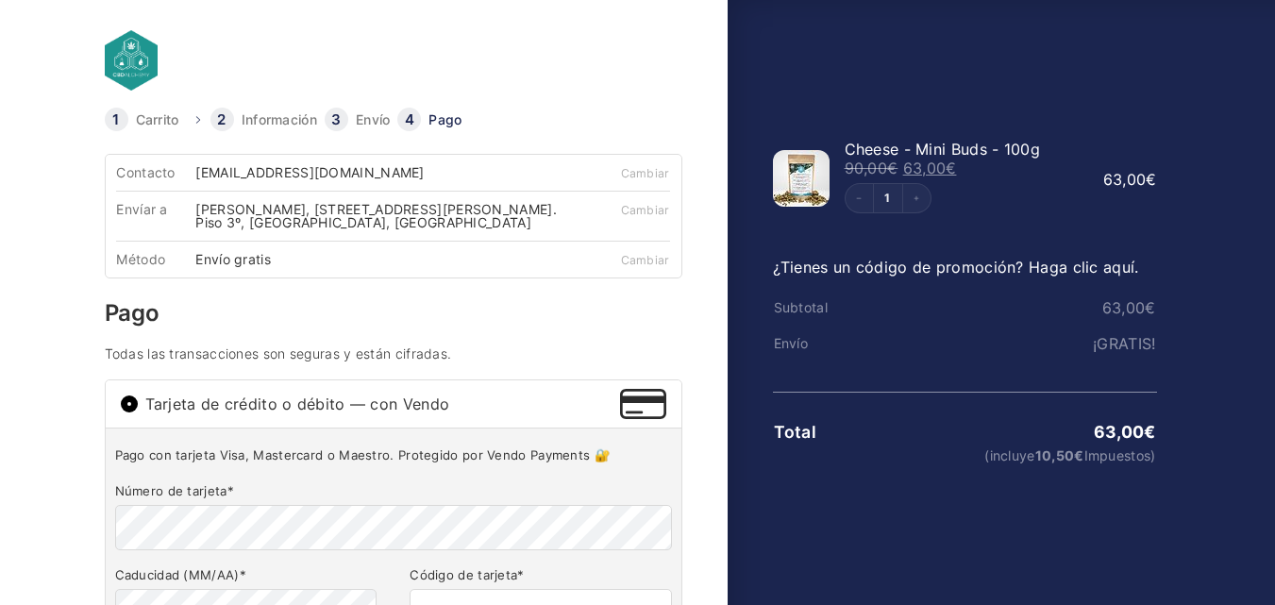
click at [208, 402] on span "Tarjeta de crédito o débito — con Vendo" at bounding box center [382, 403] width 475 height 15
click at [138, 402] on input "Tarjeta de crédito o débito — con Vendo" at bounding box center [129, 403] width 17 height 17
click at [128, 397] on input "Tarjeta de crédito o débito — con Vendo" at bounding box center [129, 403] width 17 height 17
click at [634, 395] on img at bounding box center [642, 404] width 45 height 30
click at [138, 395] on input "Tarjeta de crédito o débito — con Vendo" at bounding box center [129, 403] width 17 height 17
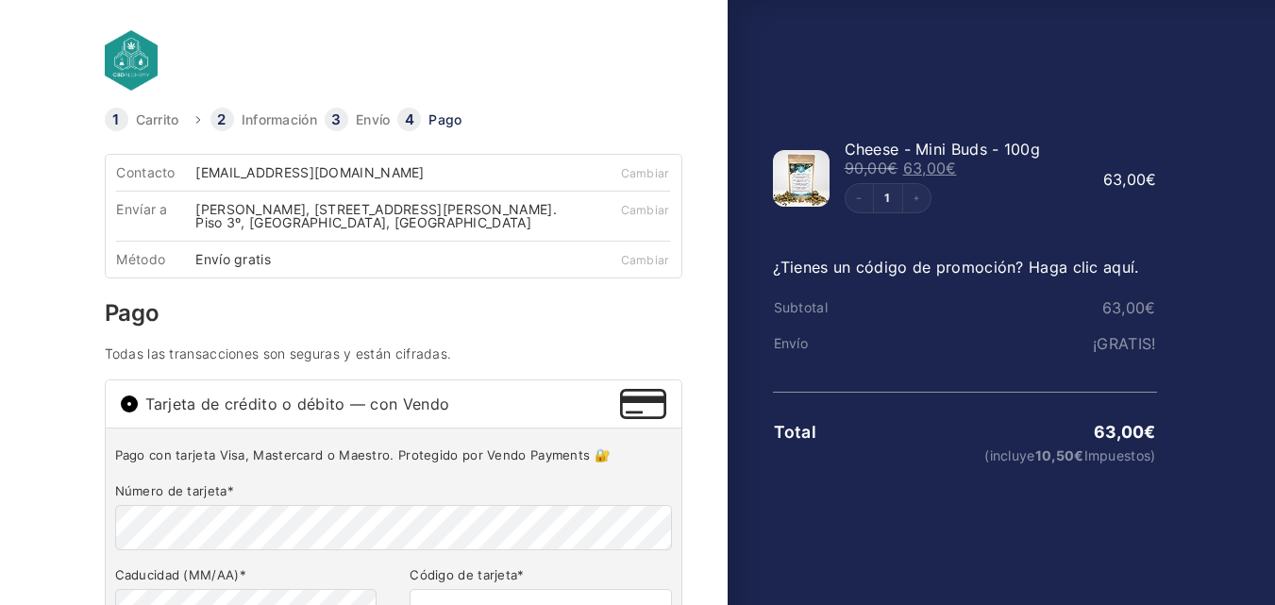
click at [550, 408] on span "Tarjeta de crédito o débito — con Vendo" at bounding box center [382, 403] width 475 height 15
click at [138, 408] on input "Tarjeta de crédito o débito — con Vendo" at bounding box center [129, 403] width 17 height 17
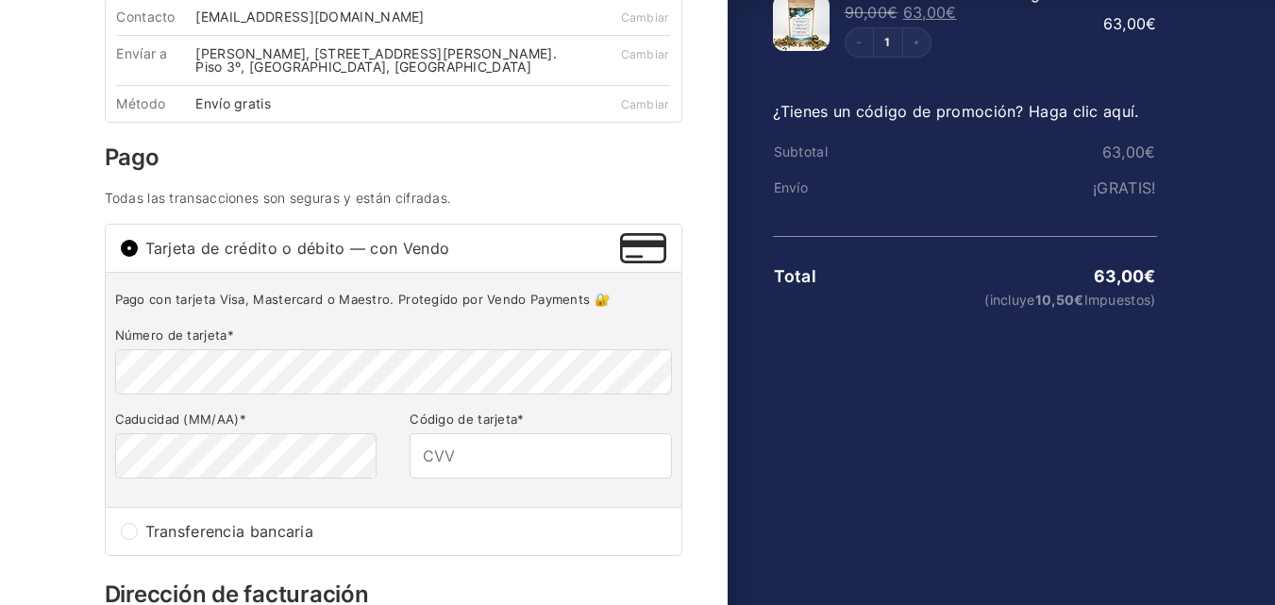
scroll to position [189, 0]
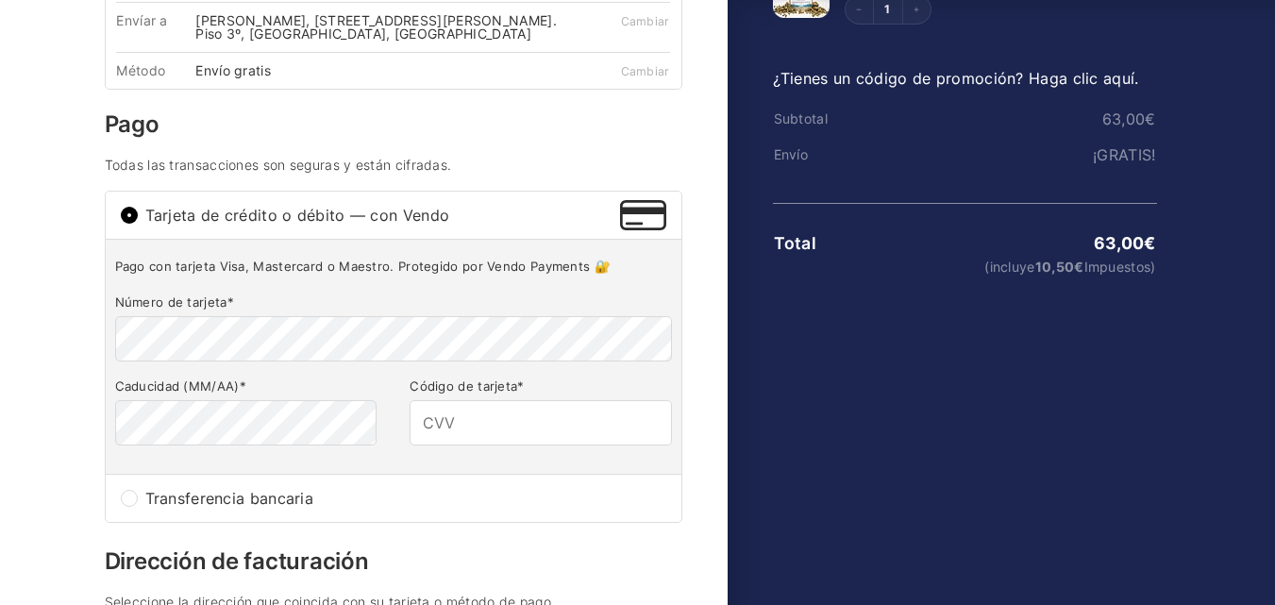
click at [124, 502] on input "Transferencia bancaria" at bounding box center [129, 498] width 17 height 17
radio input "true"
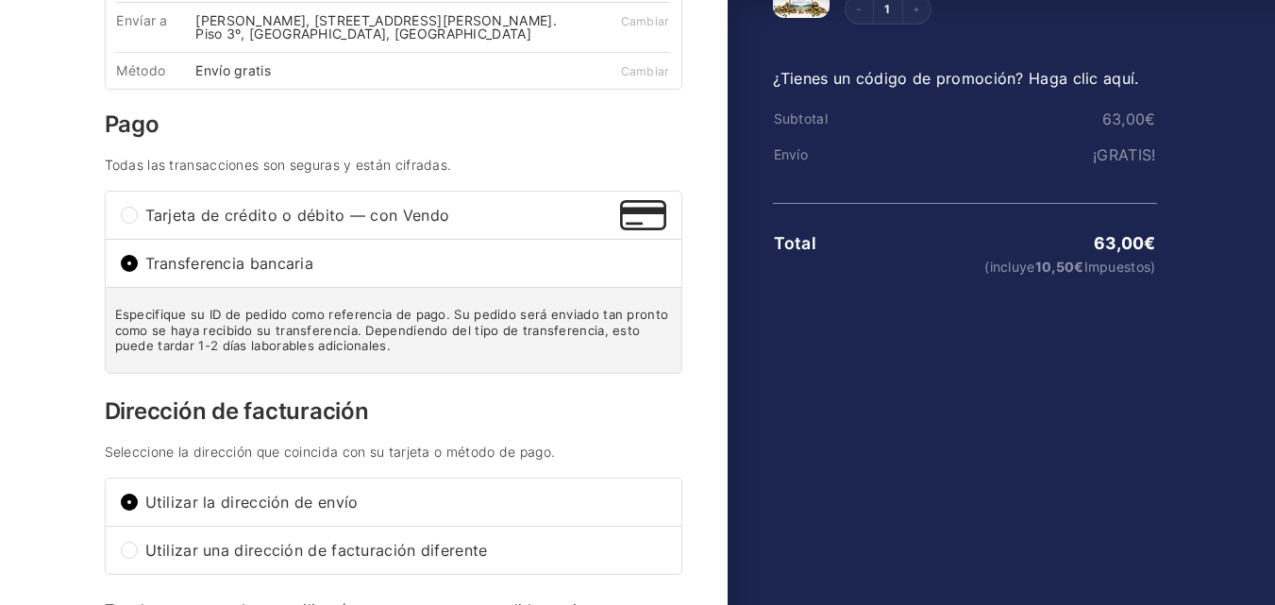
click at [132, 212] on input "Tarjeta de crédito o débito — con Vendo" at bounding box center [129, 215] width 17 height 17
radio input "true"
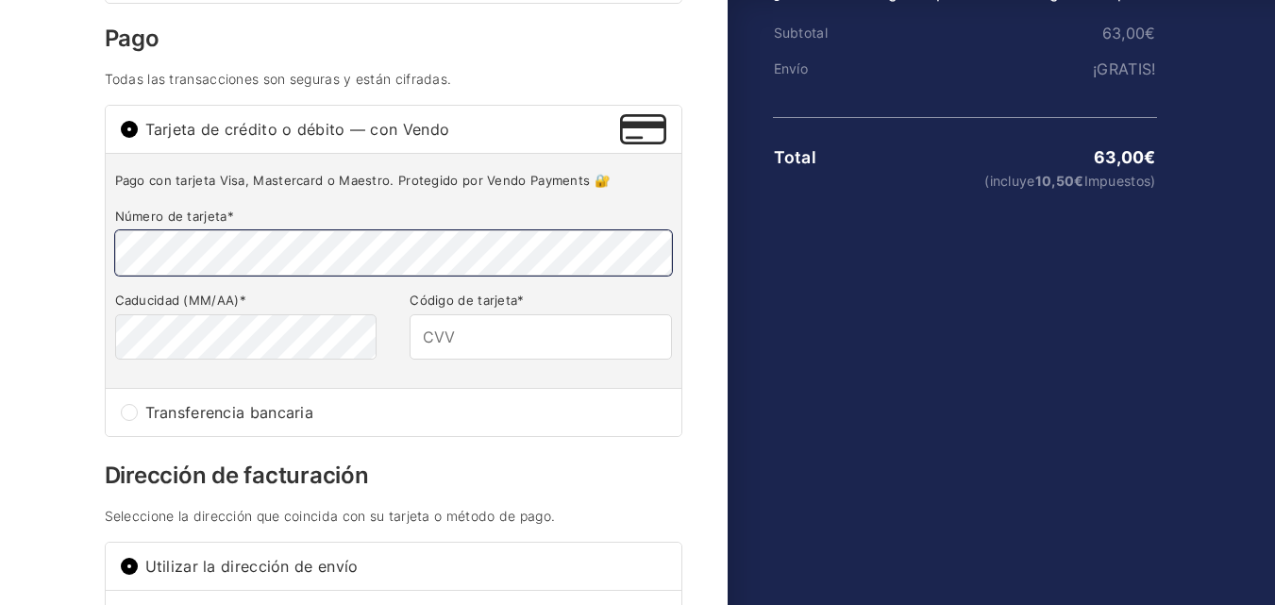
scroll to position [283, 0]
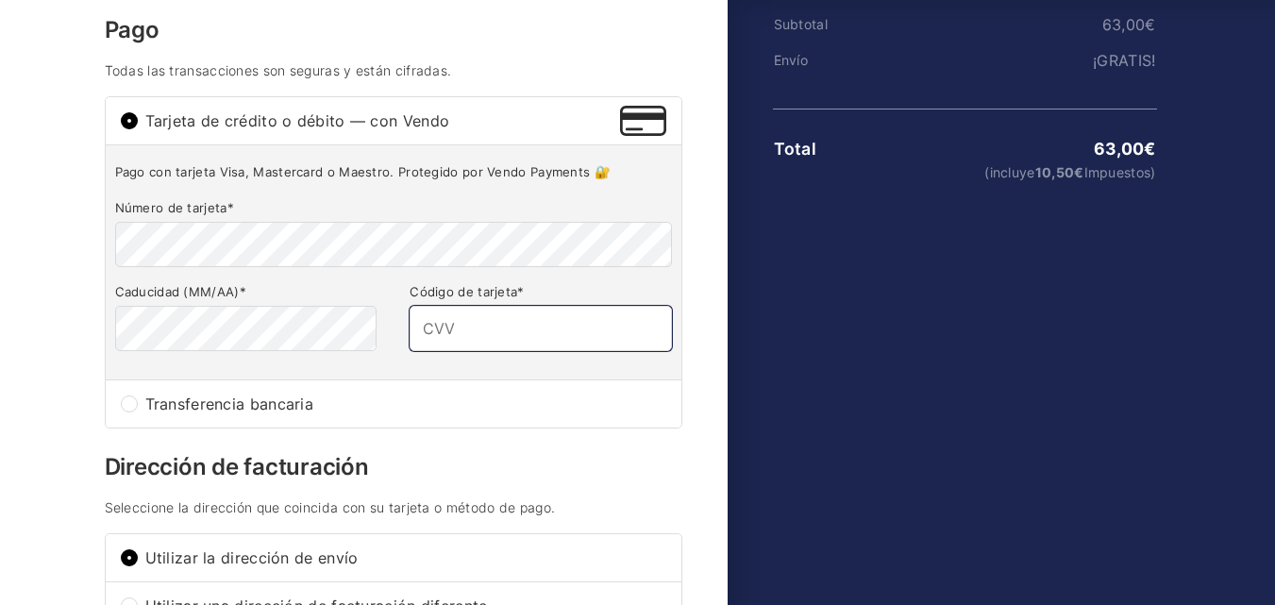
click at [597, 332] on input "Código de tarjeta *" at bounding box center [539, 328] width 261 height 45
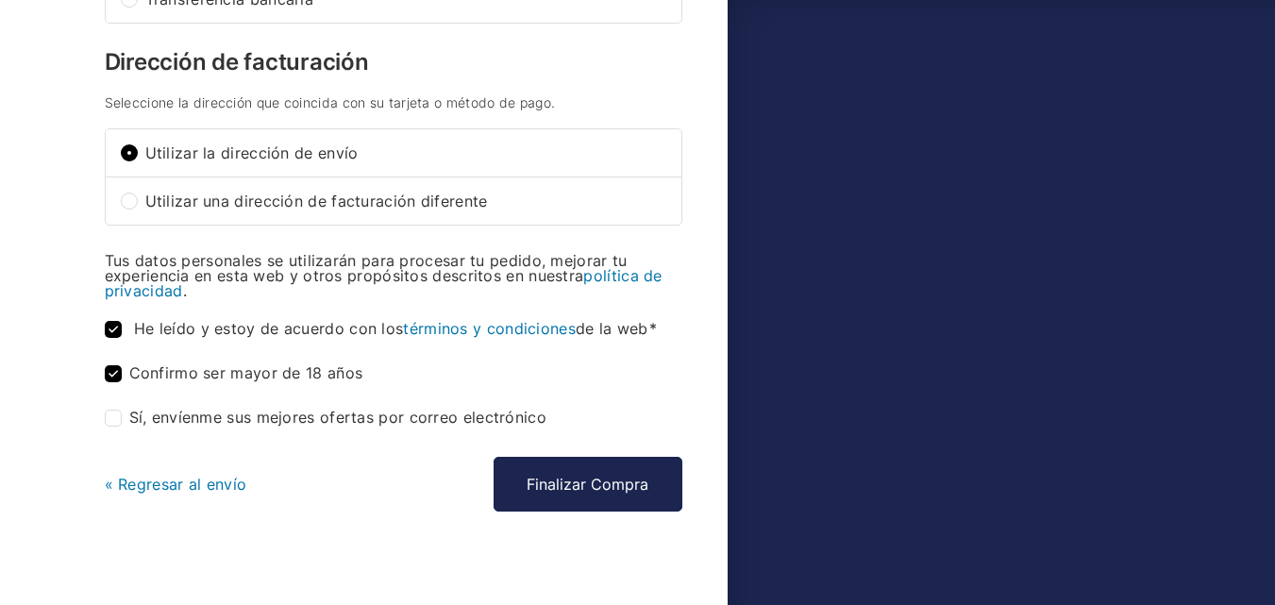
scroll to position [705, 0]
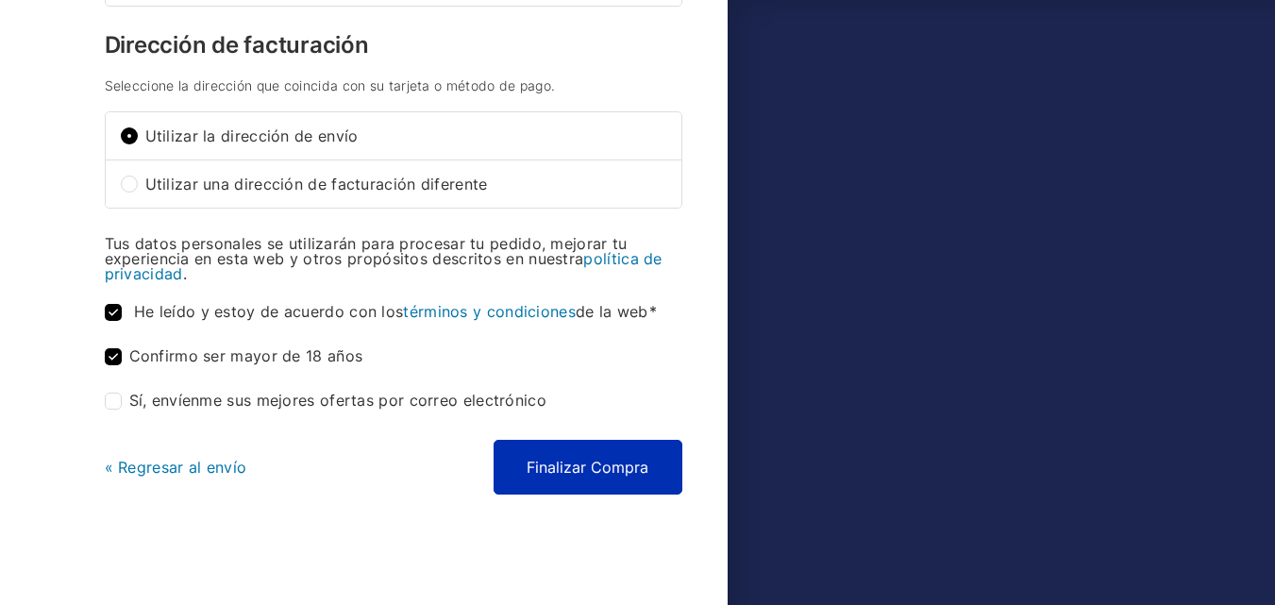
type input "723"
click at [563, 468] on button "Finalizar Compra" at bounding box center [587, 467] width 189 height 55
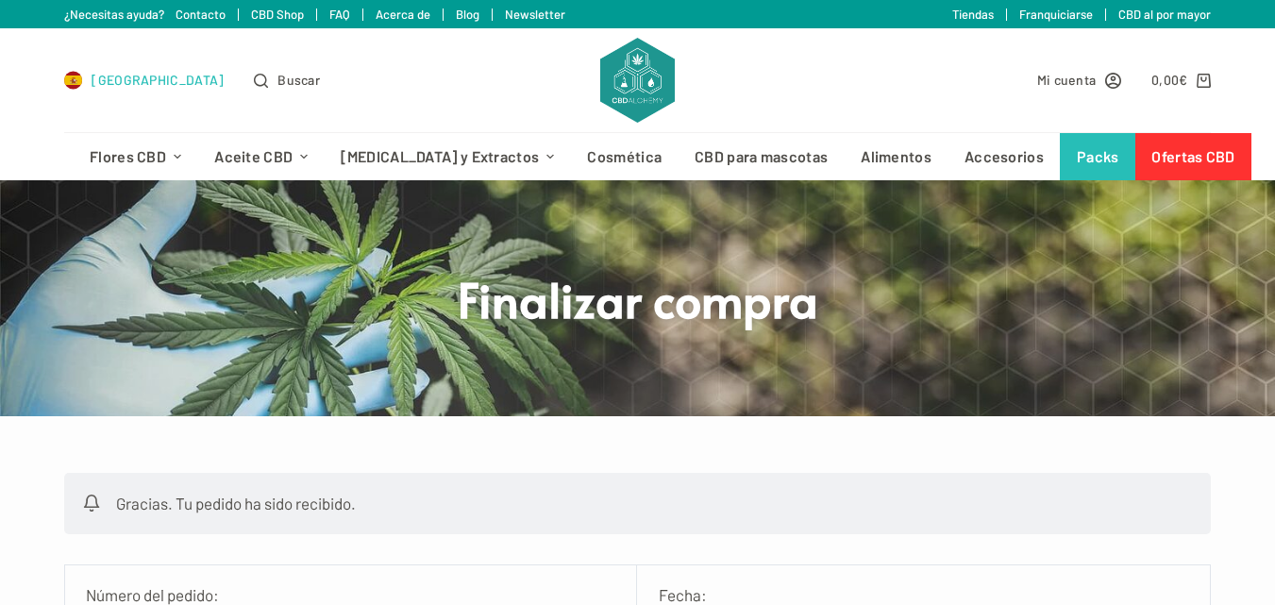
click at [111, 84] on span "[GEOGRAPHIC_DATA]" at bounding box center [158, 80] width 132 height 22
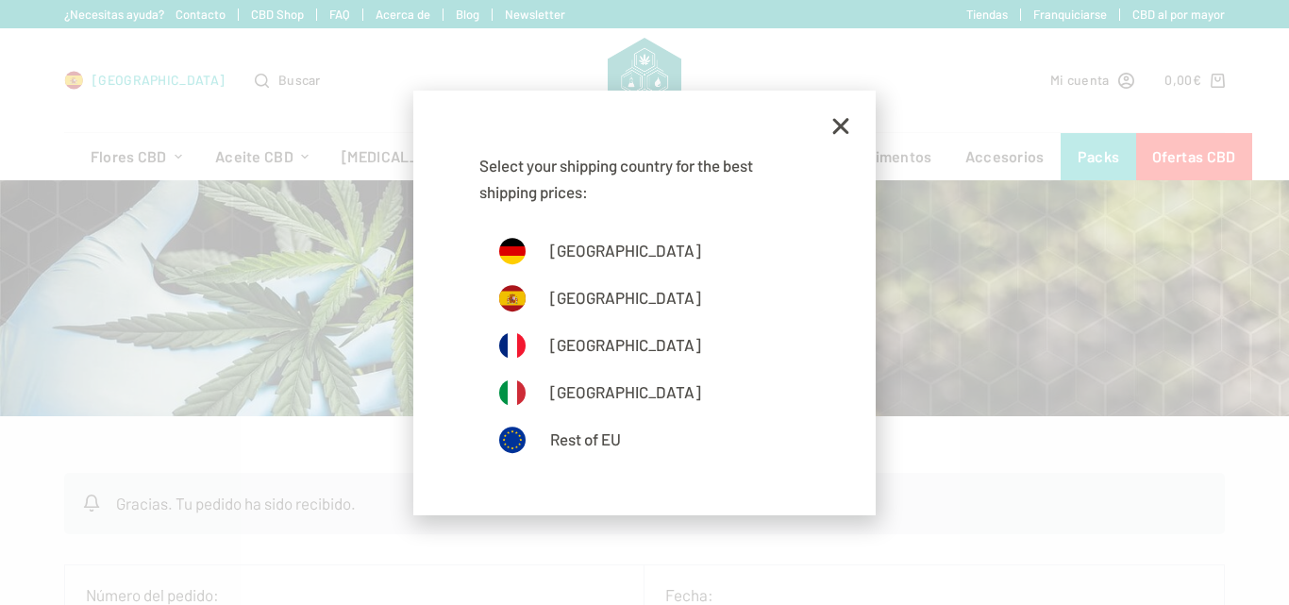
click at [111, 84] on div "Select your shipping country for the best shipping prices: Deutschland España F…" at bounding box center [644, 302] width 1289 height 605
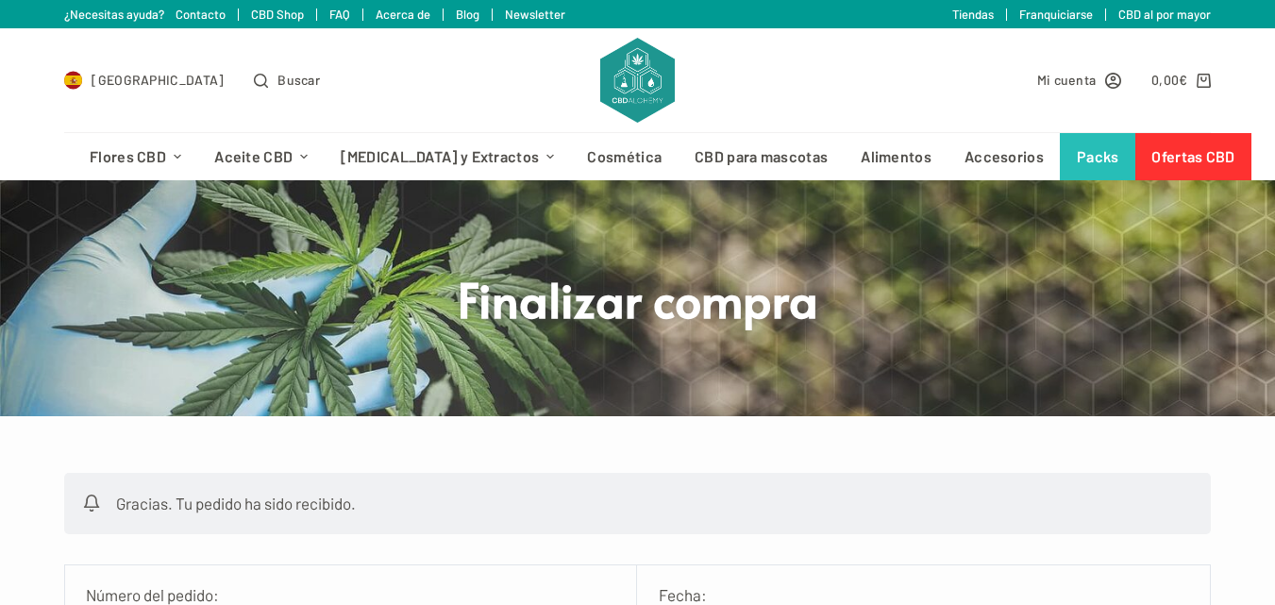
click at [611, 80] on img at bounding box center [637, 80] width 74 height 85
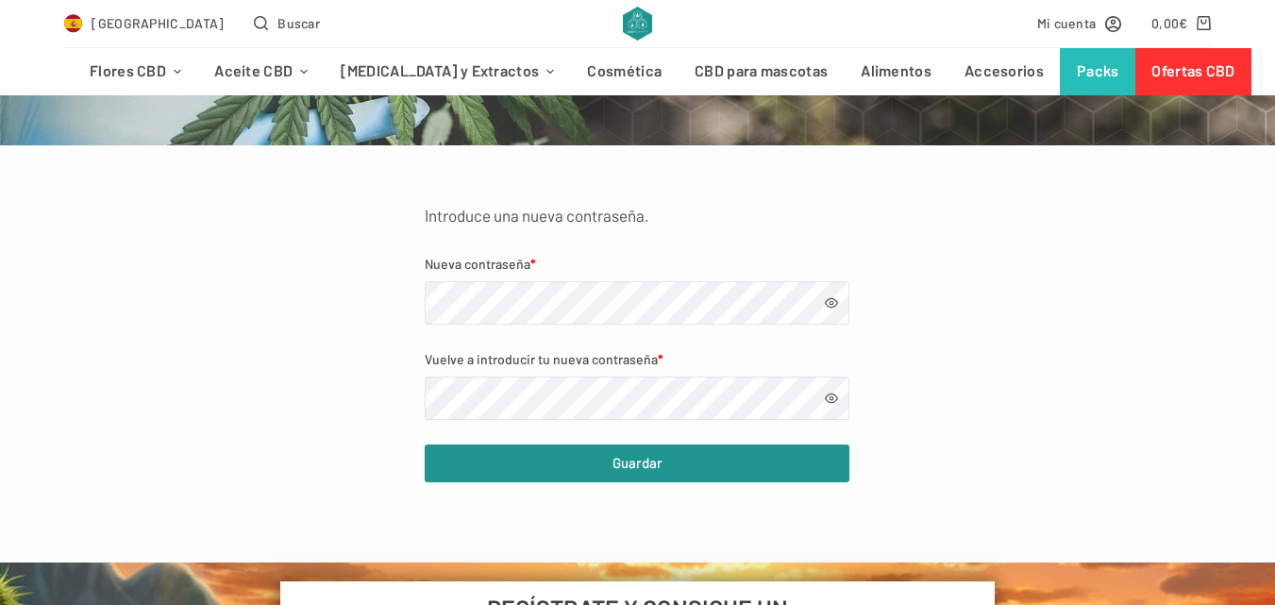
scroll to position [283, 0]
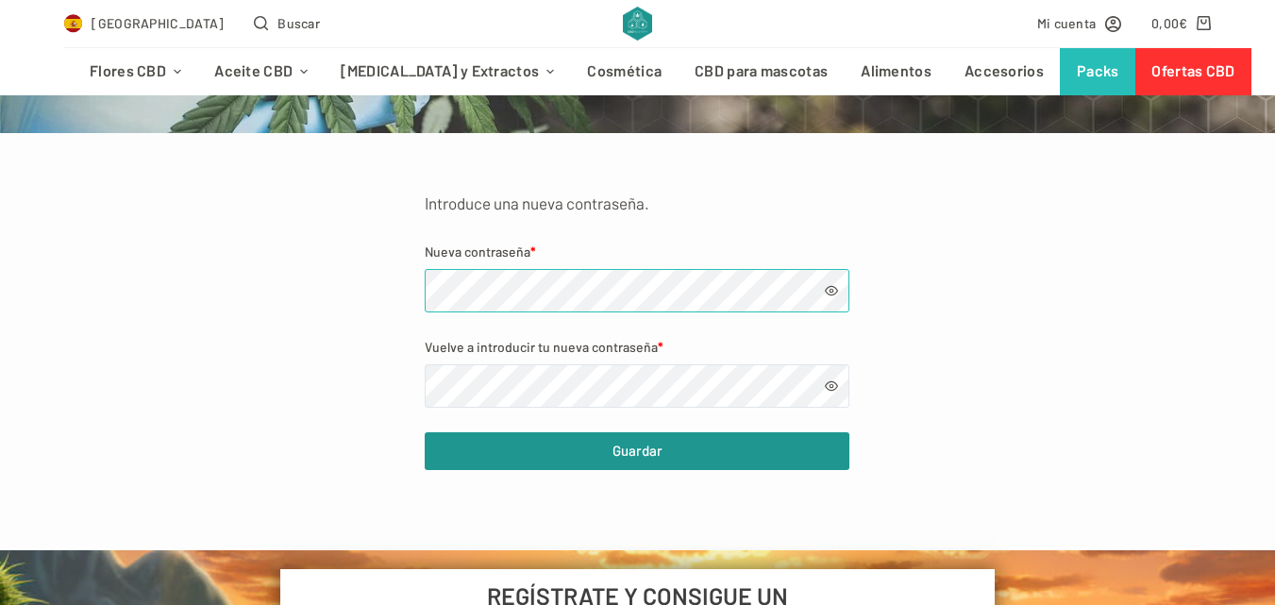
click at [360, 287] on div "Introduce una nueva contraseña. Nueva contraseña * Vuelve a introducir tu nueva…" at bounding box center [637, 330] width 1147 height 280
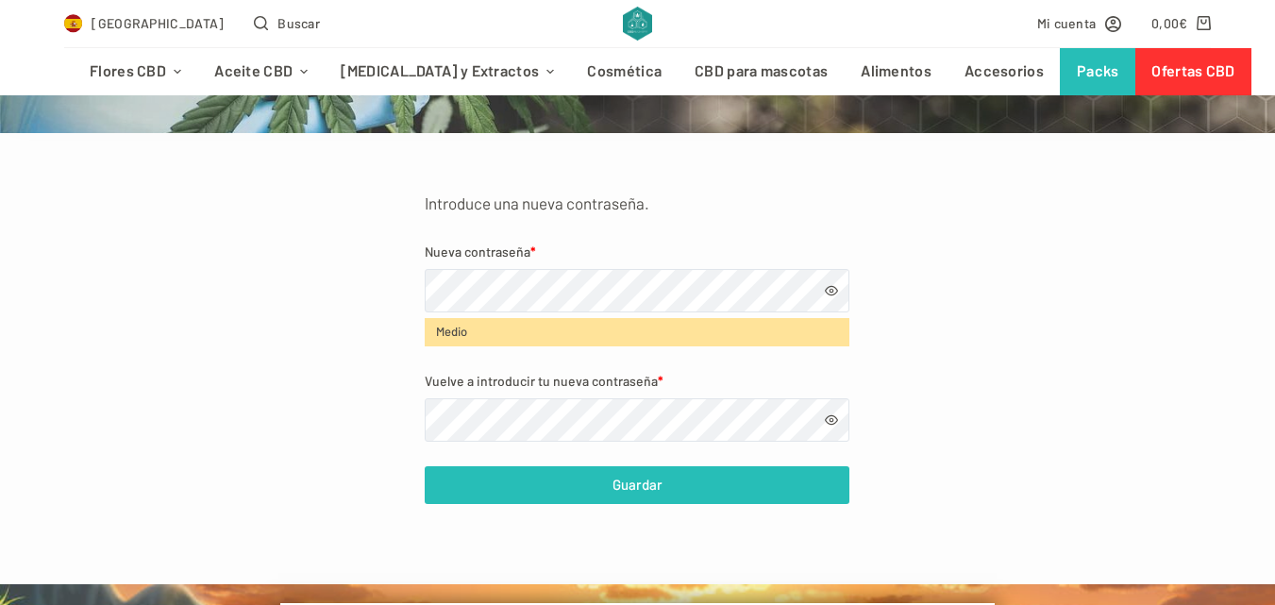
click at [630, 486] on button "Guardar" at bounding box center [637, 485] width 425 height 38
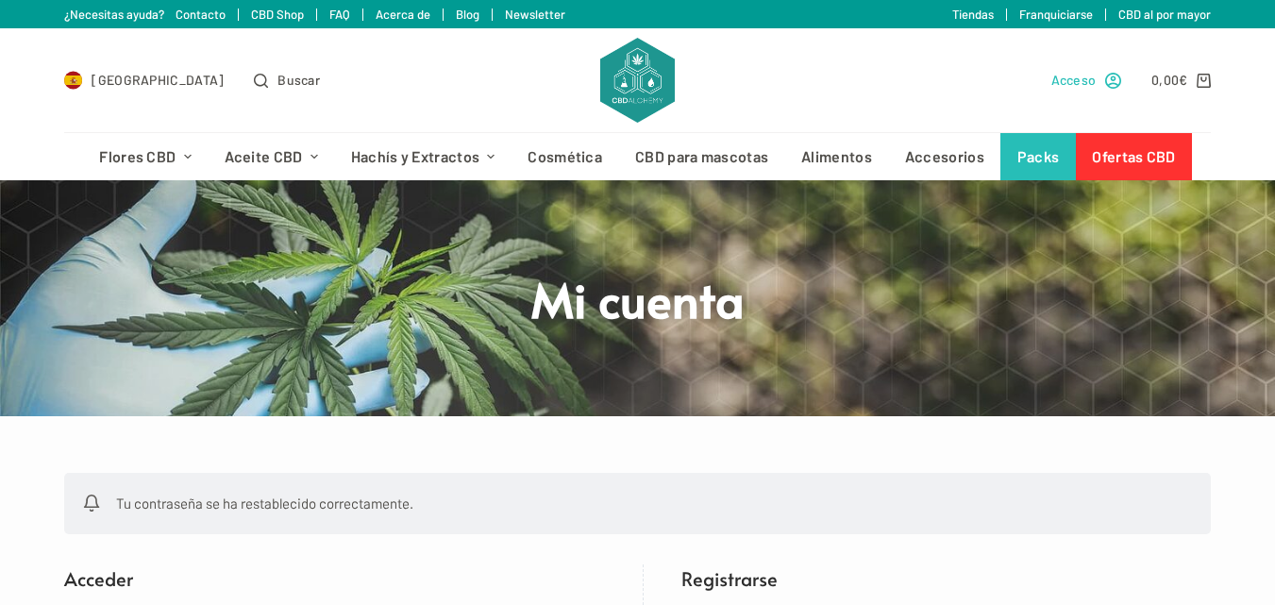
click at [1092, 83] on span "Acceso" at bounding box center [1073, 80] width 45 height 22
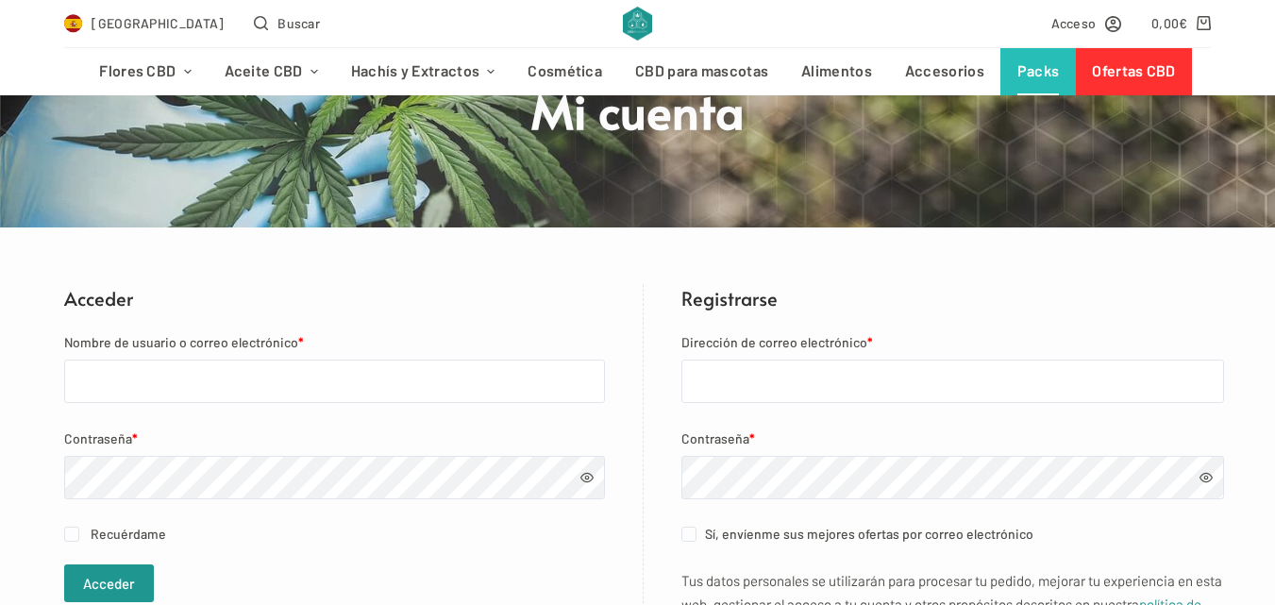
scroll to position [283, 0]
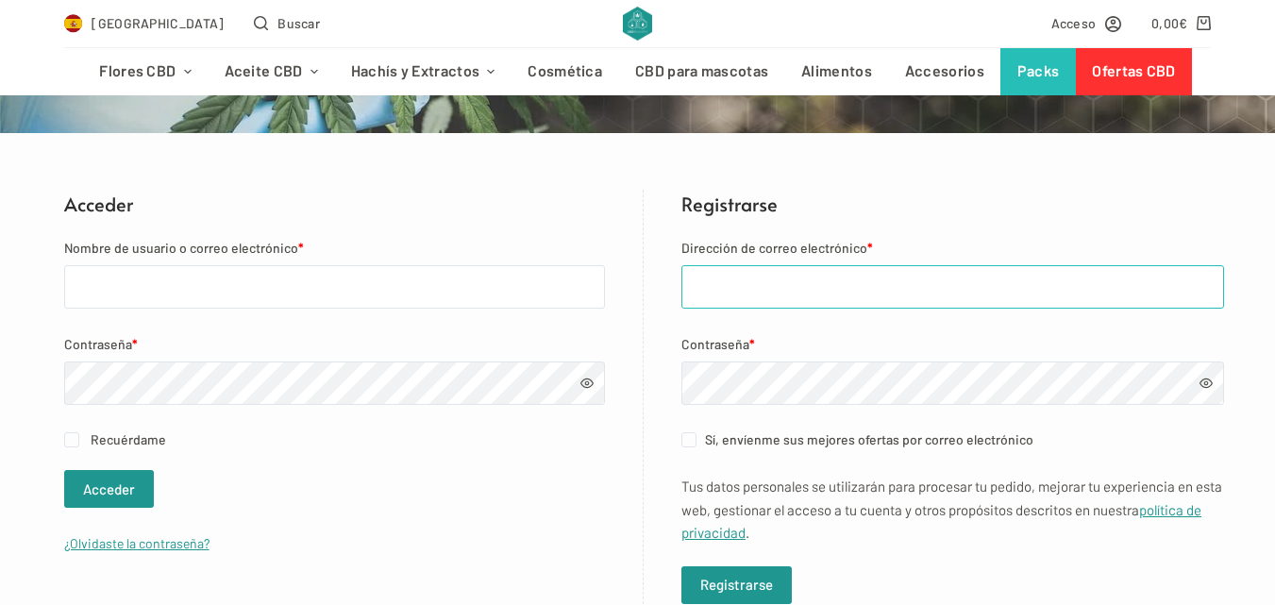
click at [1018, 291] on input "Dirección de correo electrónico *" at bounding box center [952, 286] width 542 height 43
type input "[EMAIL_ADDRESS][DOMAIN_NAME]"
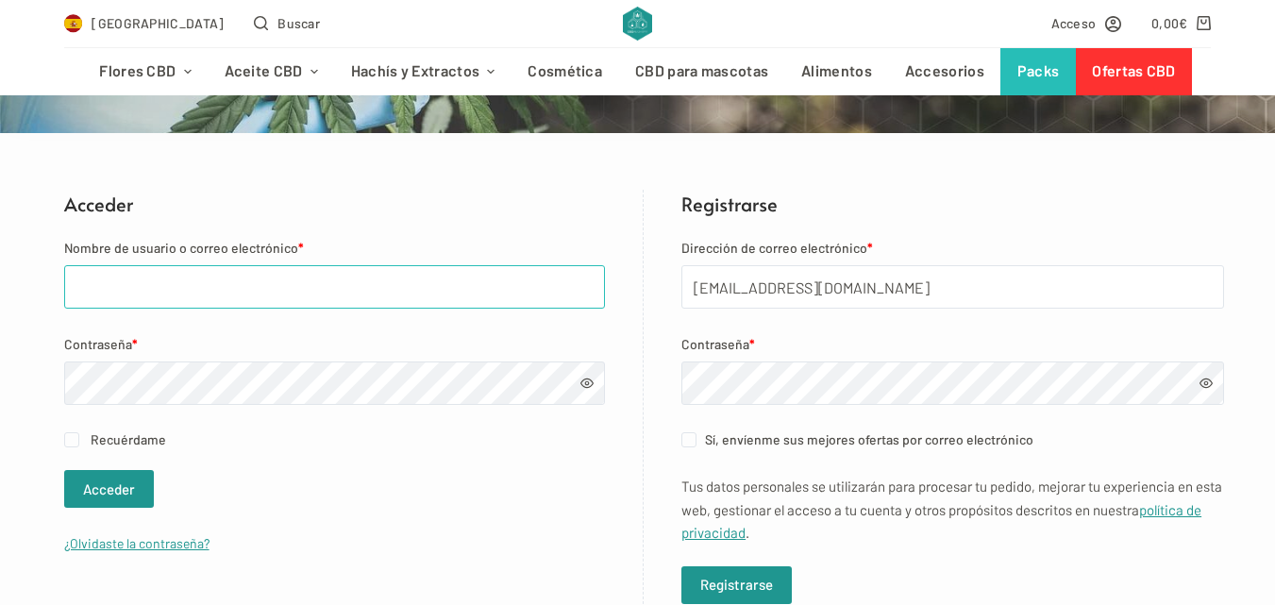
click at [387, 296] on input "Nombre de usuario o correo electrónico *" at bounding box center [335, 286] width 542 height 43
click at [397, 296] on input "Nombre de usuario o correo electrónico *" at bounding box center [335, 286] width 542 height 43
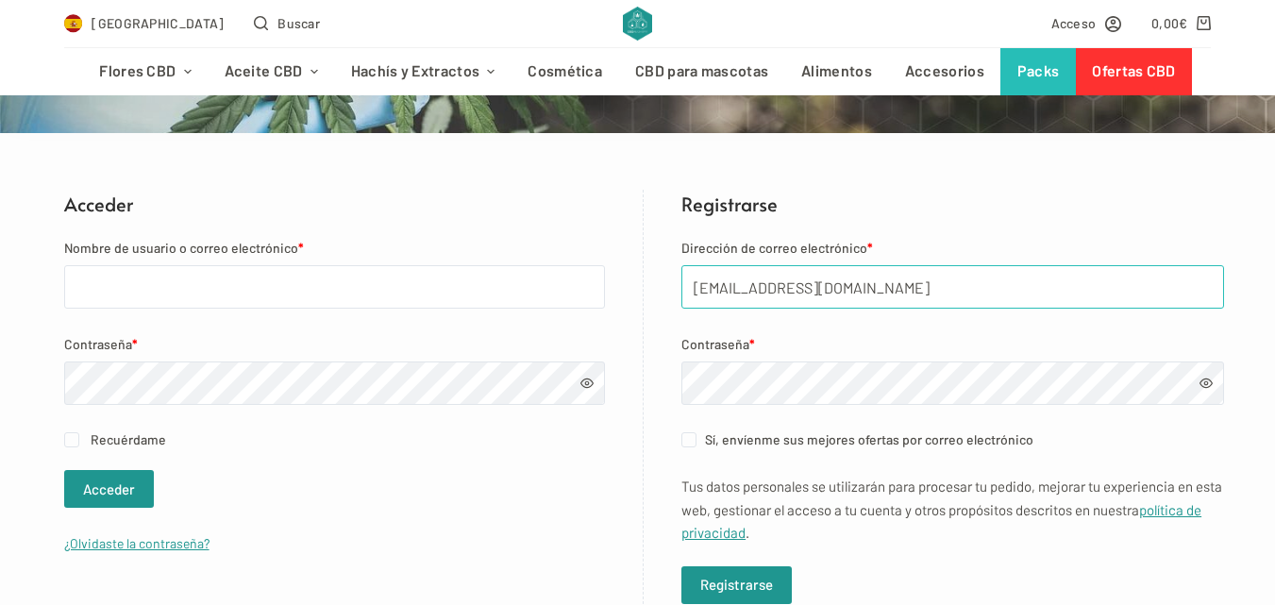
drag, startPoint x: 854, startPoint y: 291, endPoint x: 679, endPoint y: 292, distance: 174.5
click at [681, 292] on input "isaacbh2011@gmail.com" at bounding box center [952, 286] width 542 height 43
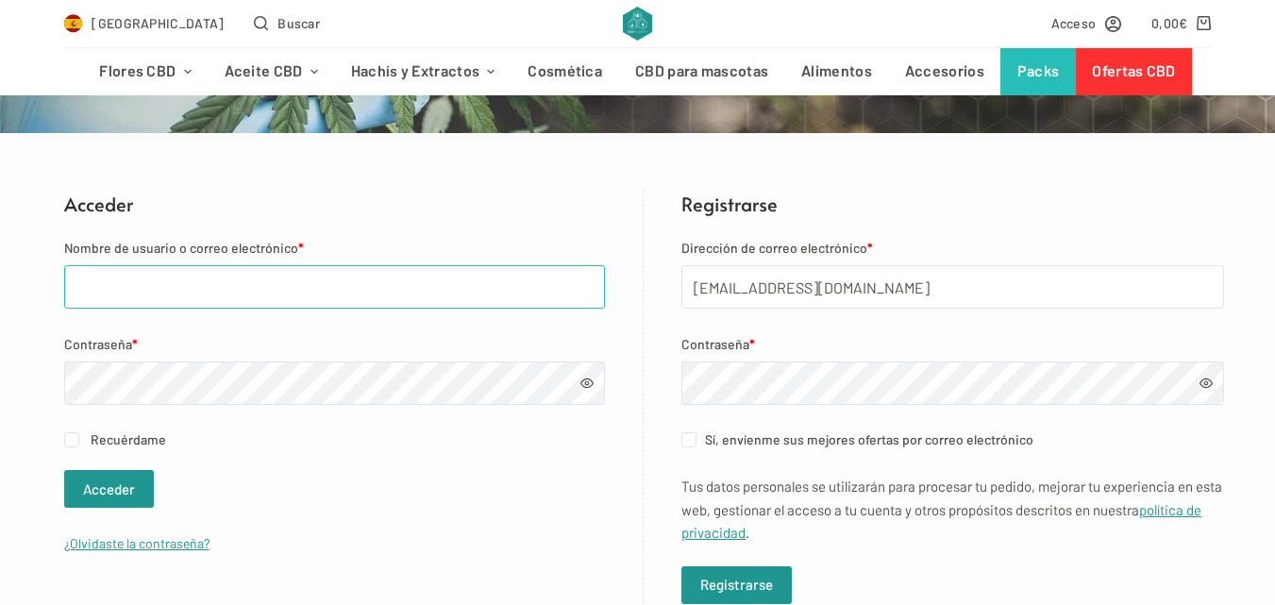
click at [545, 289] on input "Nombre de usuario o correo electrónico *" at bounding box center [335, 286] width 542 height 43
paste input "isaacbh2011@gmail.com"
type input "isaacbh2011@gmail.com"
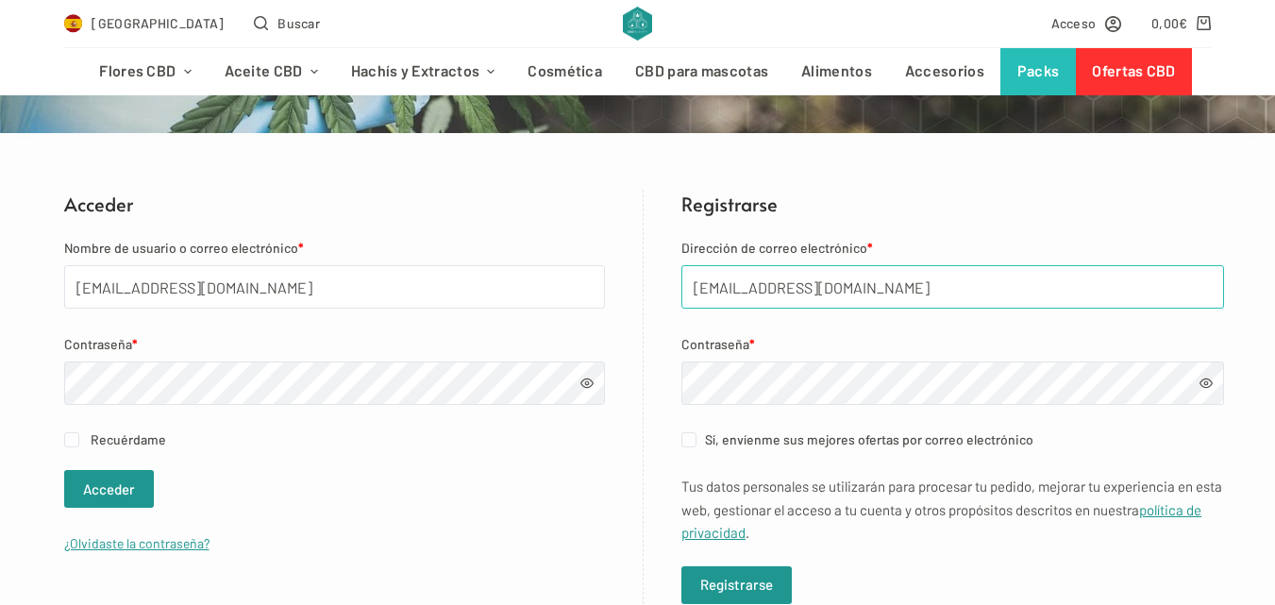
drag, startPoint x: 858, startPoint y: 291, endPoint x: 545, endPoint y: 281, distance: 312.4
click at [545, 281] on div "Acceder Nombre de usuario o correo electrónico * isaacbh2011@gmail.com Contrase…" at bounding box center [637, 409] width 1147 height 438
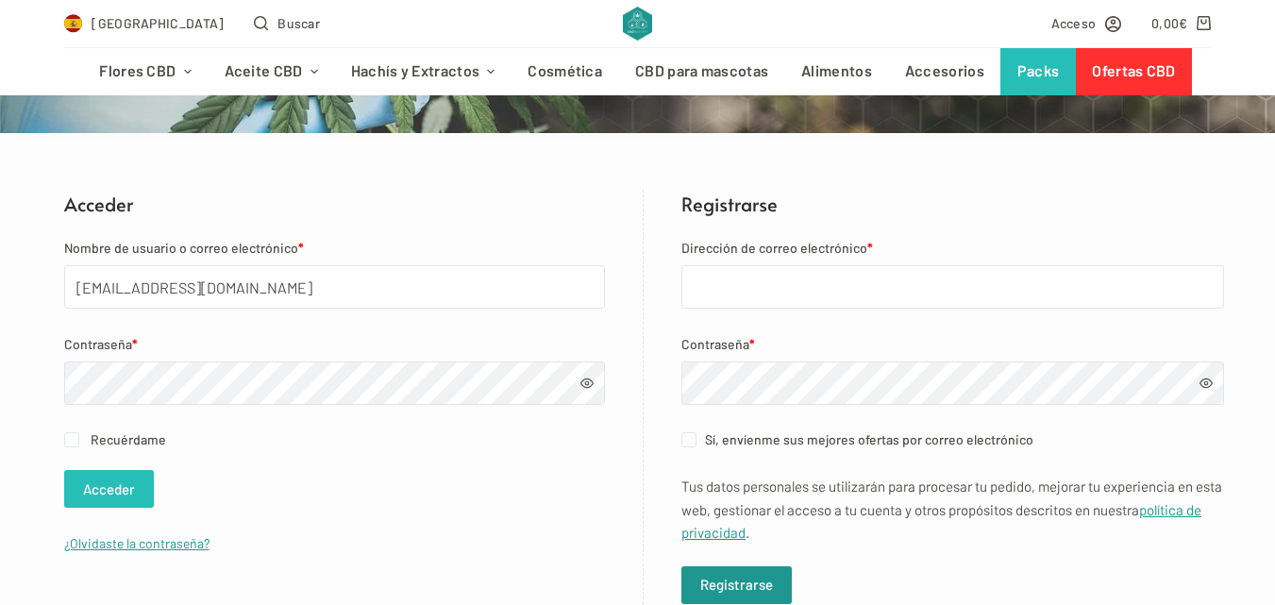
click at [105, 480] on button "Acceder" at bounding box center [109, 489] width 90 height 38
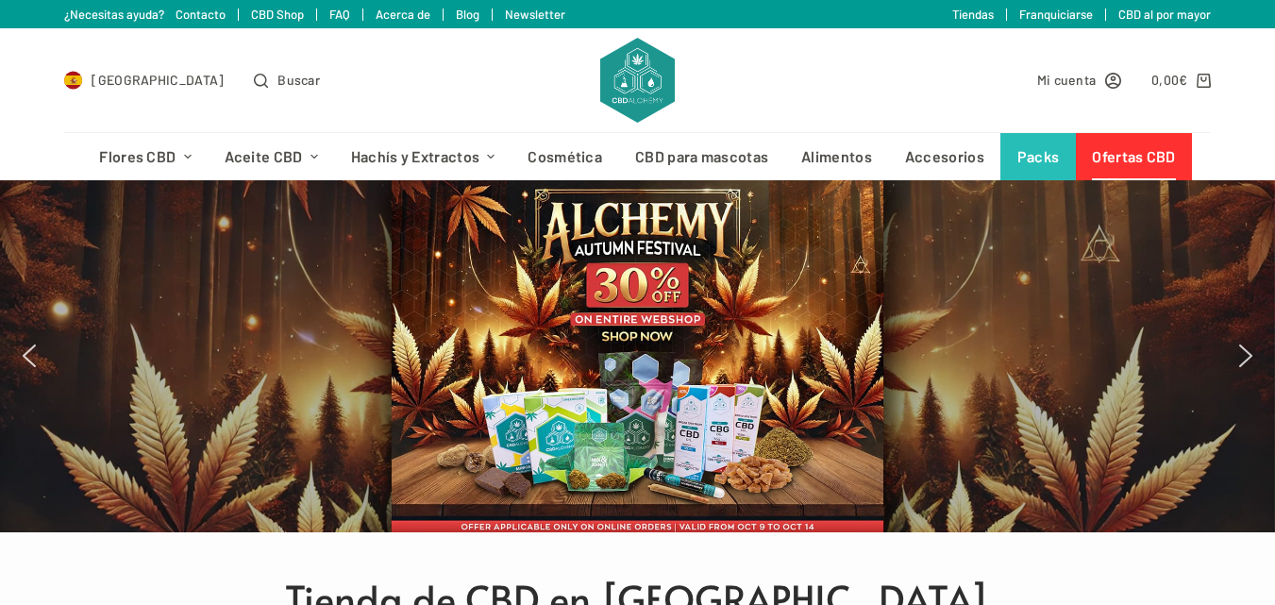
click at [1107, 149] on link "Ofertas CBD" at bounding box center [1133, 156] width 116 height 47
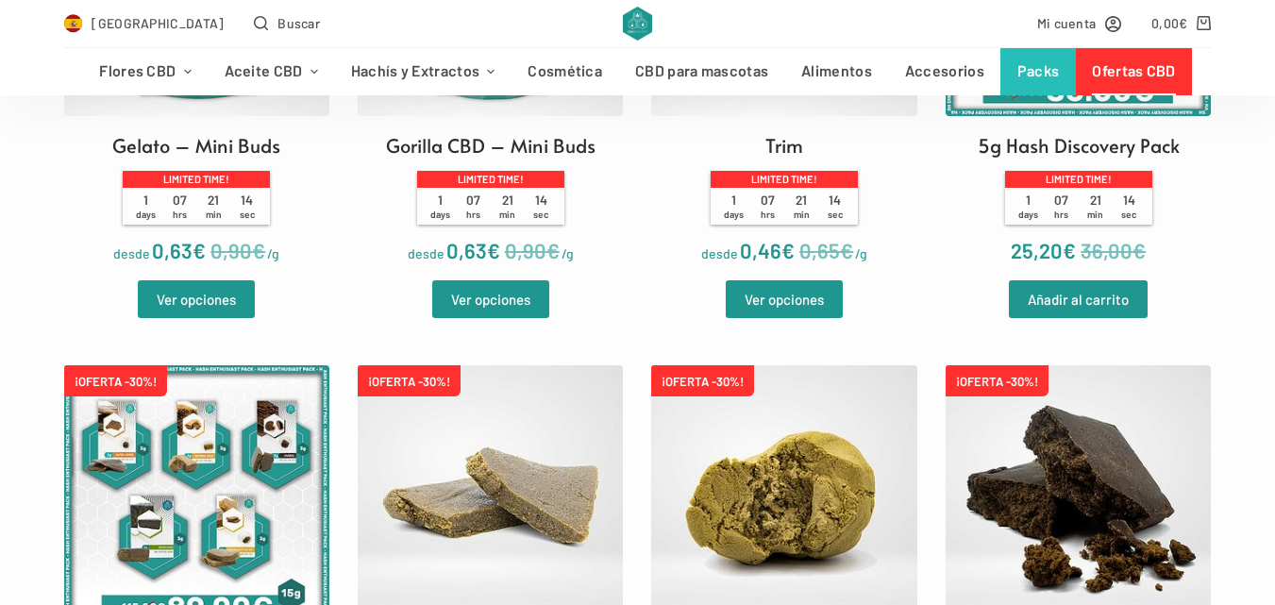
scroll to position [3585, 0]
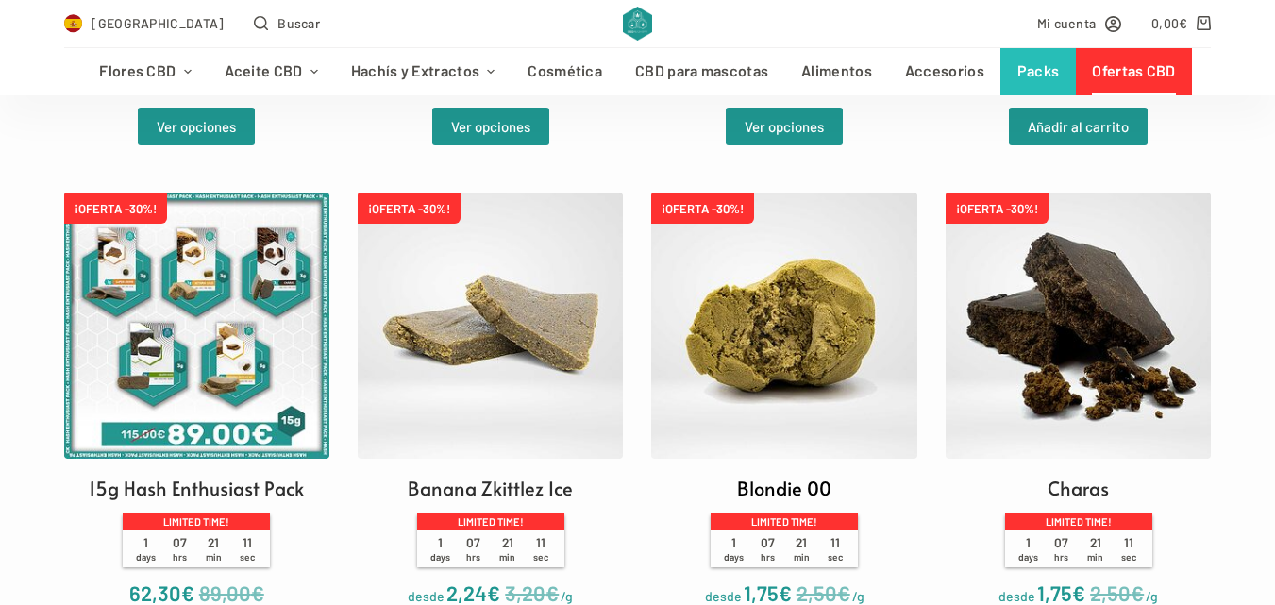
click at [823, 285] on img at bounding box center [783, 324] width 265 height 265
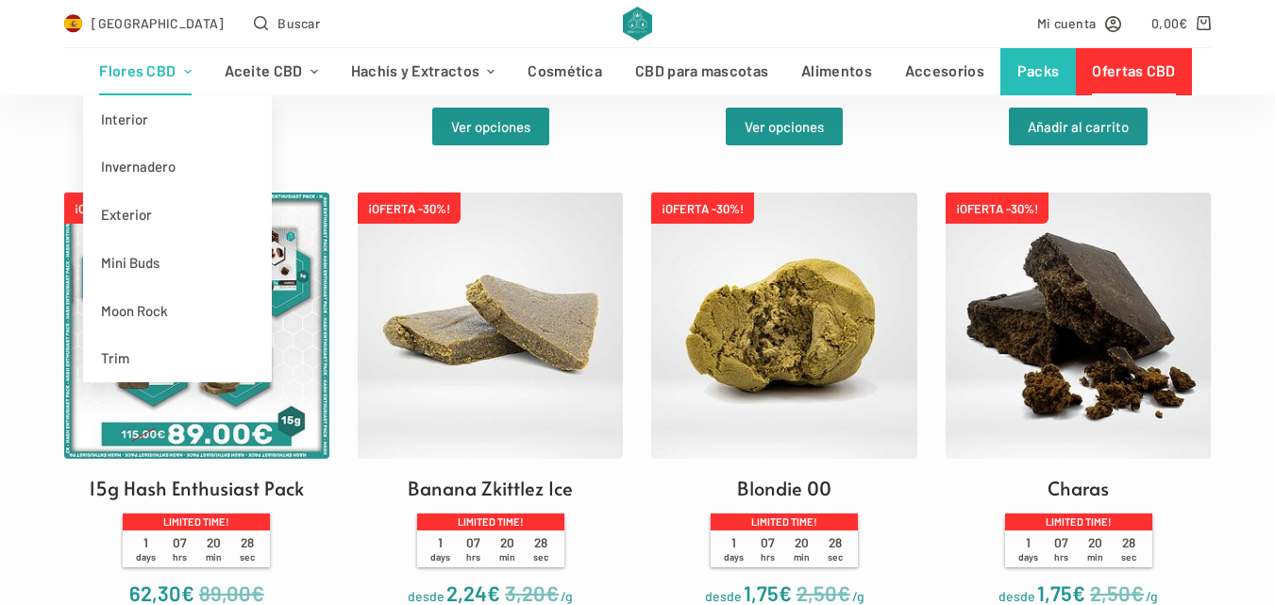
click at [147, 67] on link "Flores CBD" at bounding box center [145, 71] width 125 height 47
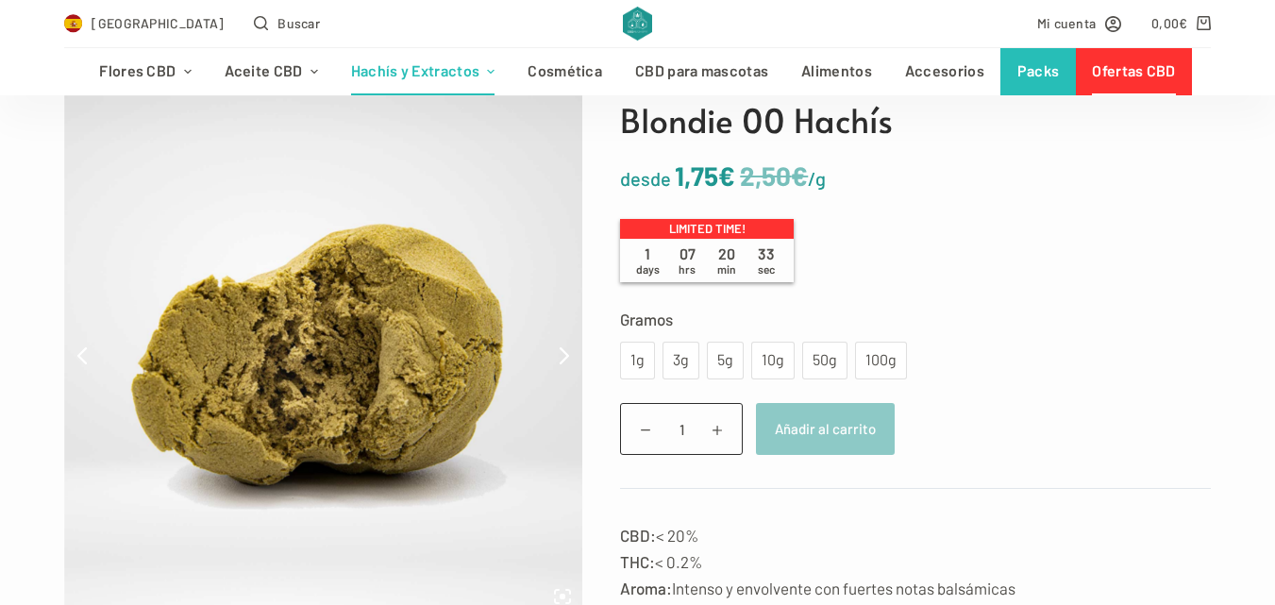
scroll to position [189, 0]
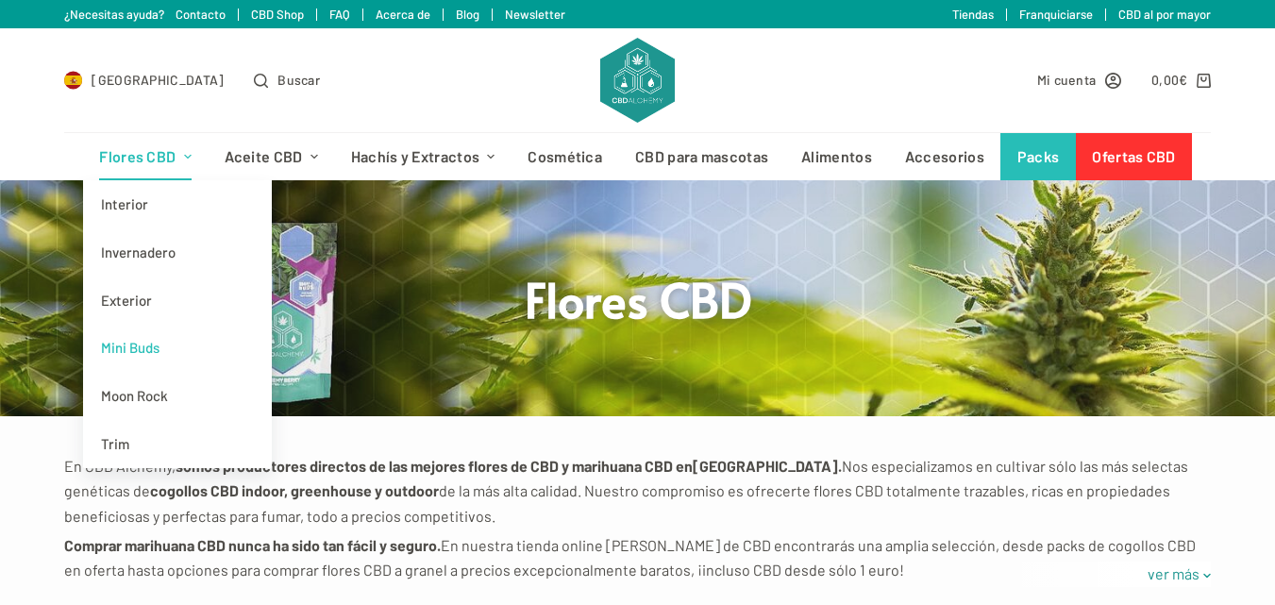
click at [139, 346] on link "Mini Buds" at bounding box center [177, 348] width 189 height 48
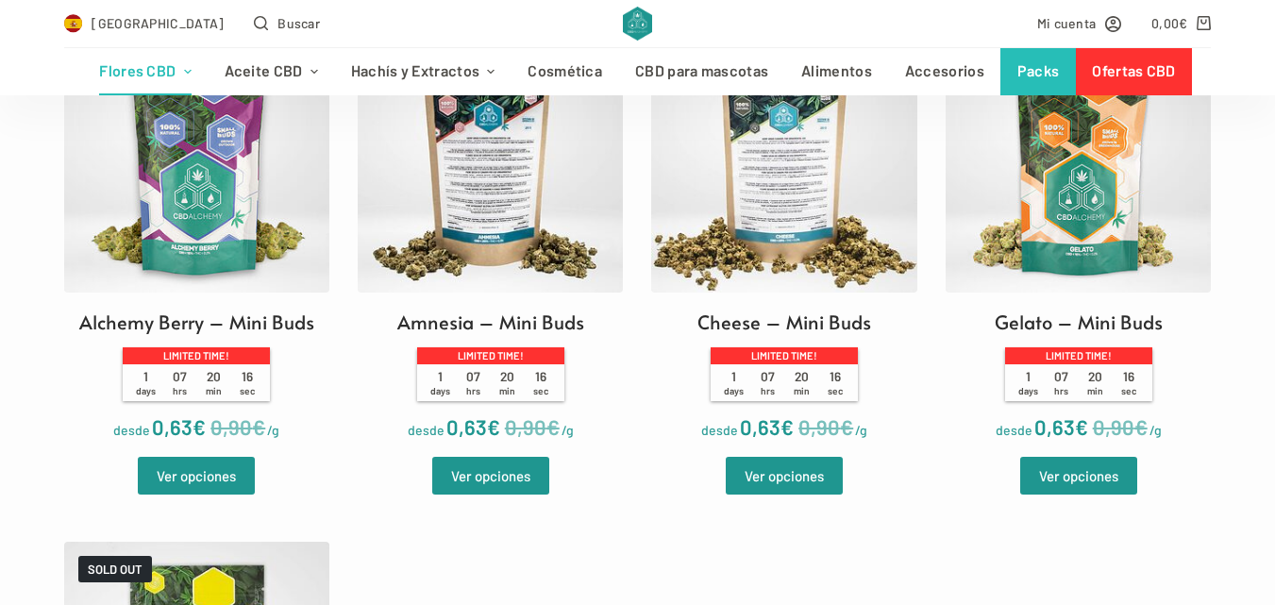
scroll to position [755, 0]
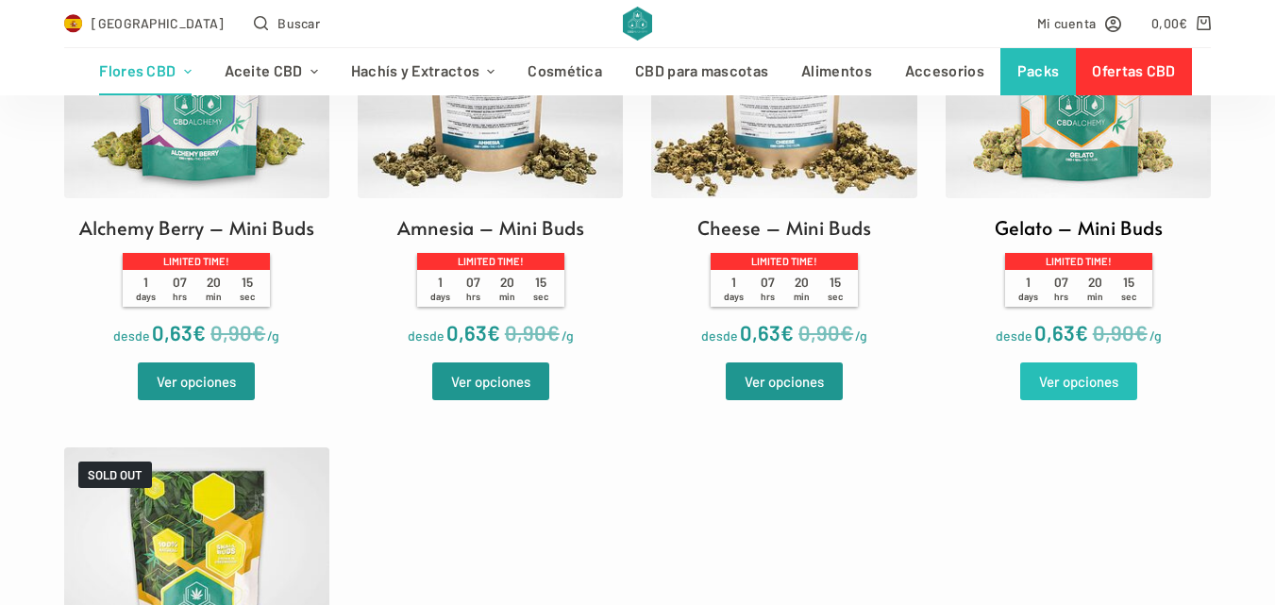
click at [1045, 398] on link "Ver opciones" at bounding box center [1078, 381] width 117 height 38
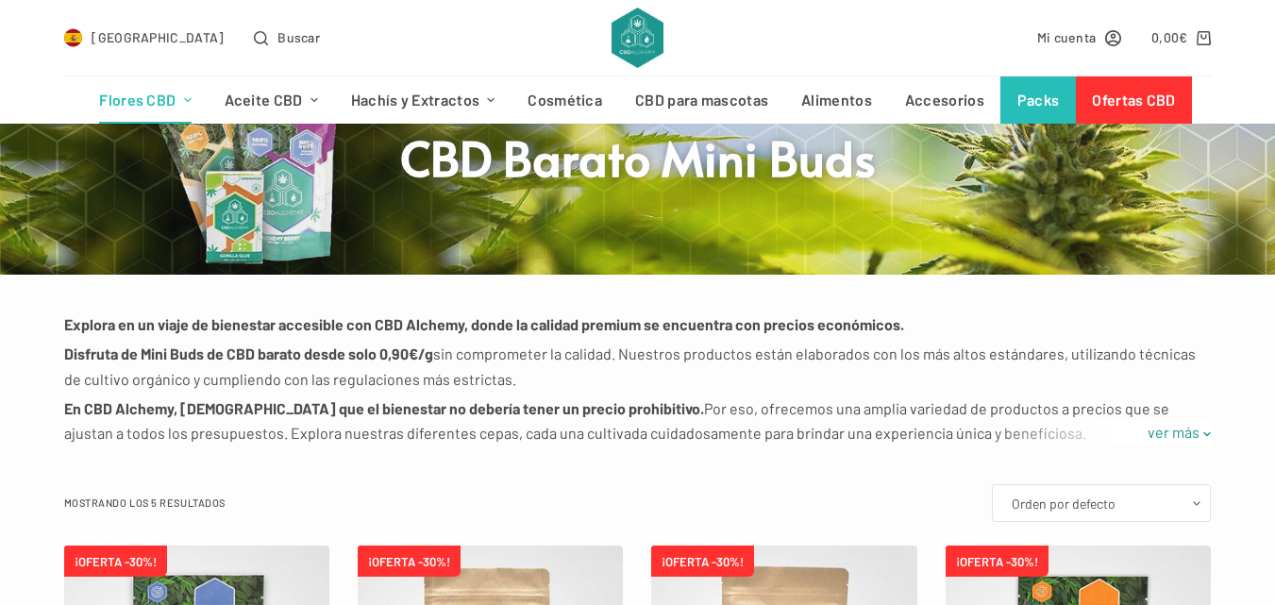
scroll to position [0, 0]
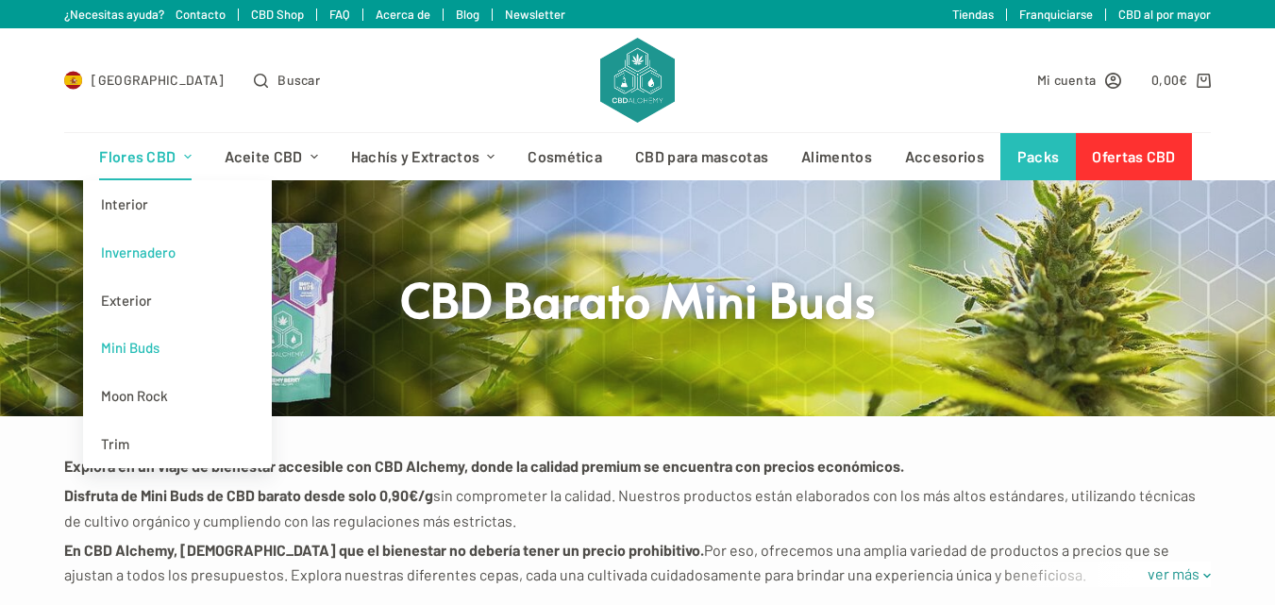
click at [140, 250] on link "Invernadero" at bounding box center [177, 252] width 189 height 48
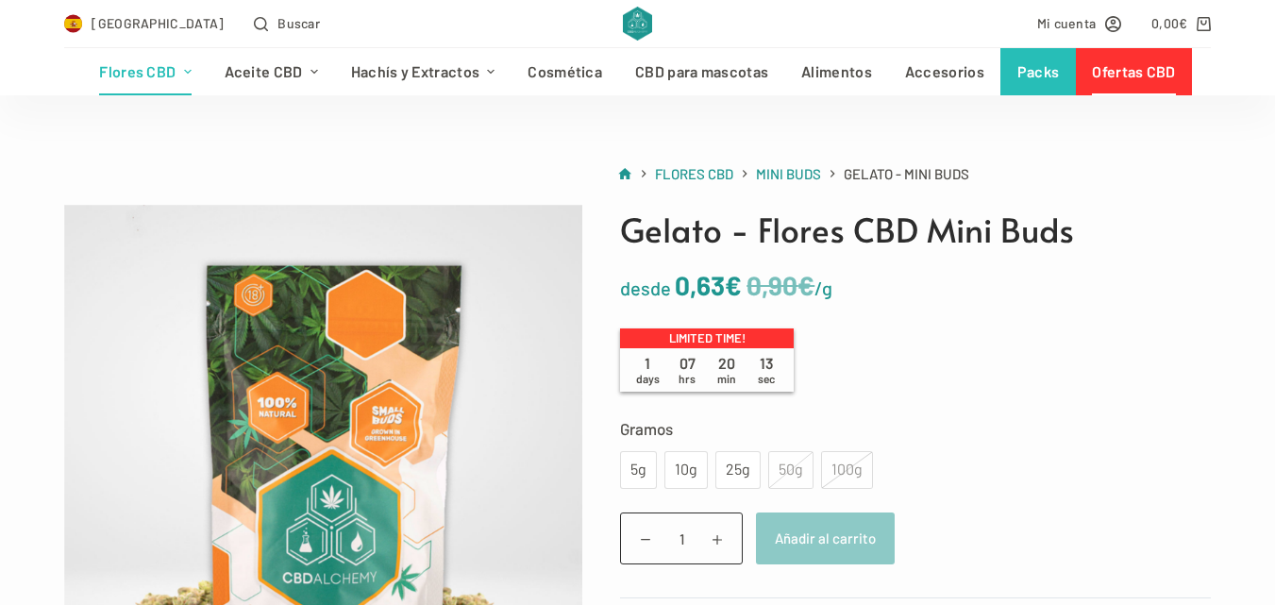
scroll to position [94, 0]
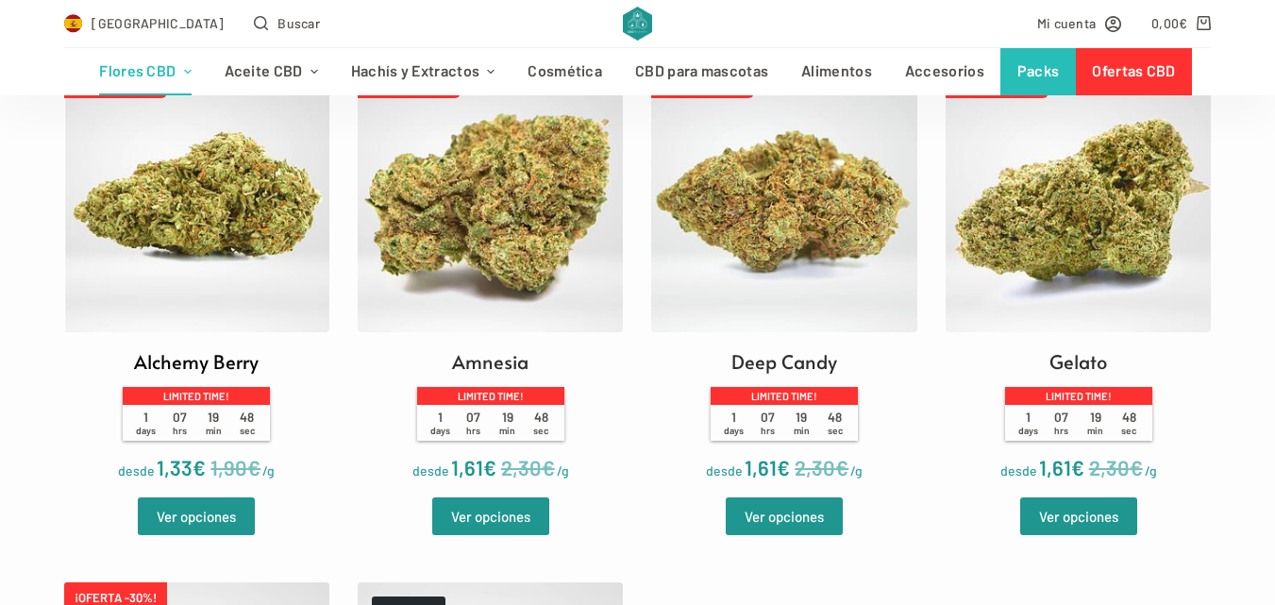
scroll to position [566, 0]
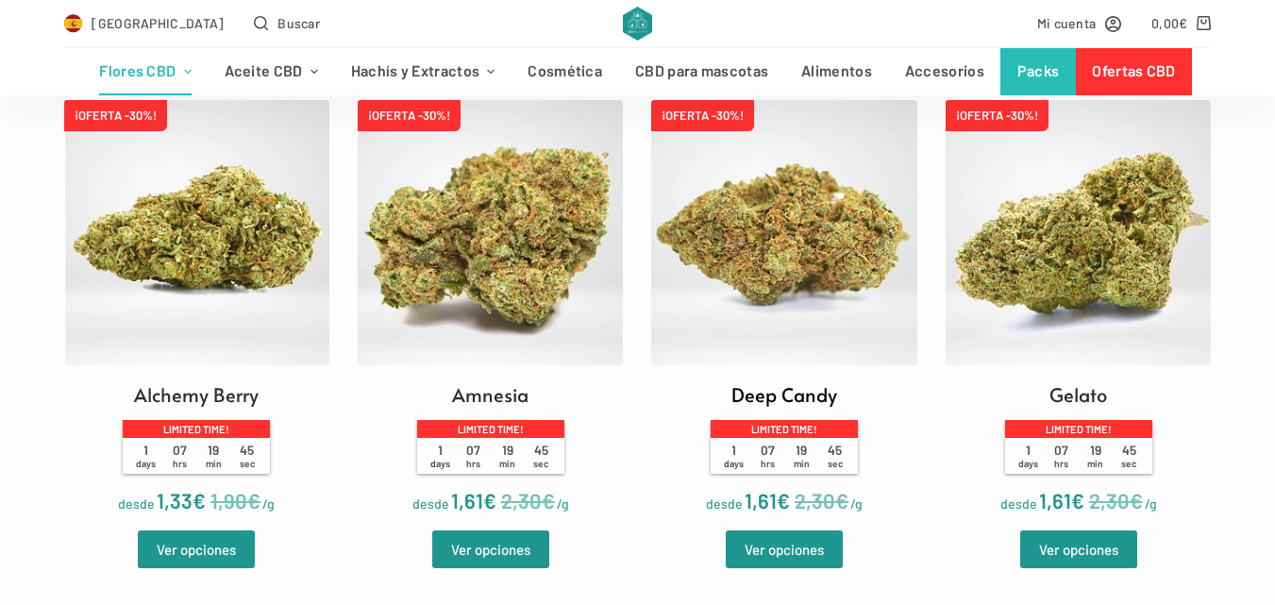
click at [788, 245] on img at bounding box center [783, 232] width 265 height 265
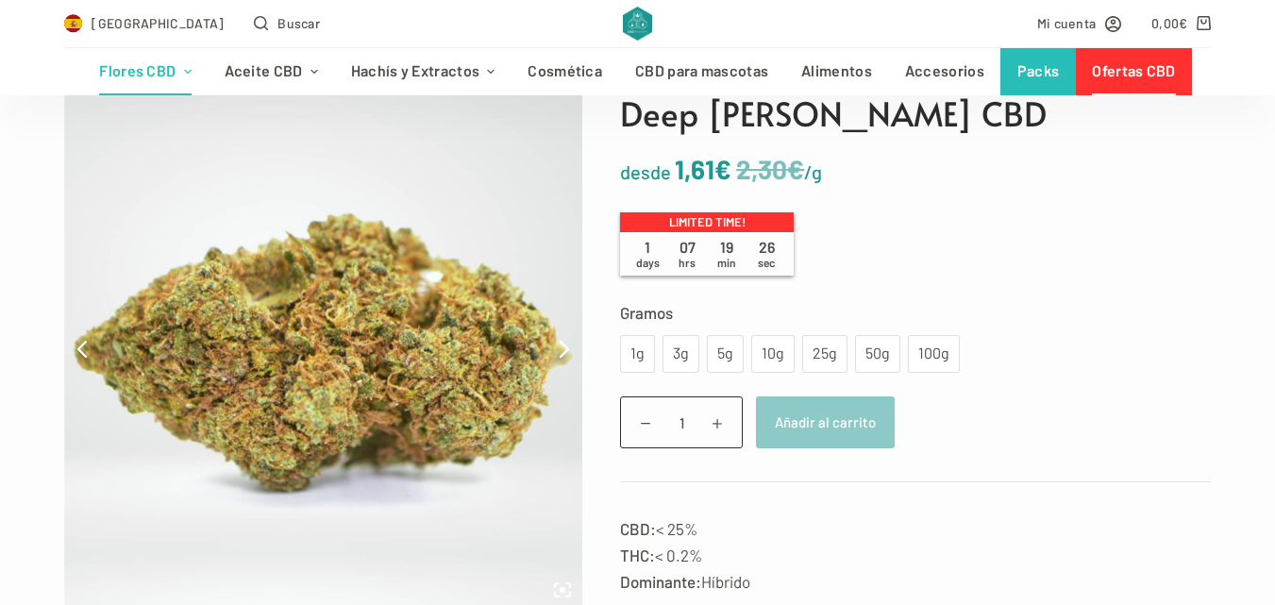
scroll to position [189, 0]
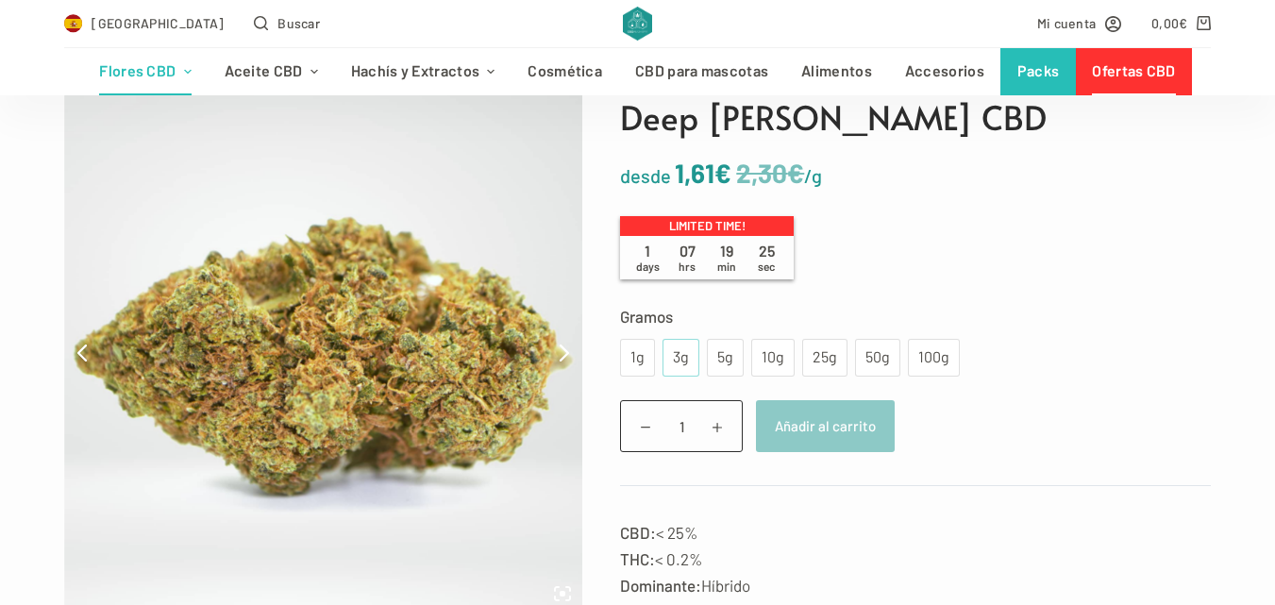
click at [687, 360] on div "3g" at bounding box center [680, 358] width 37 height 38
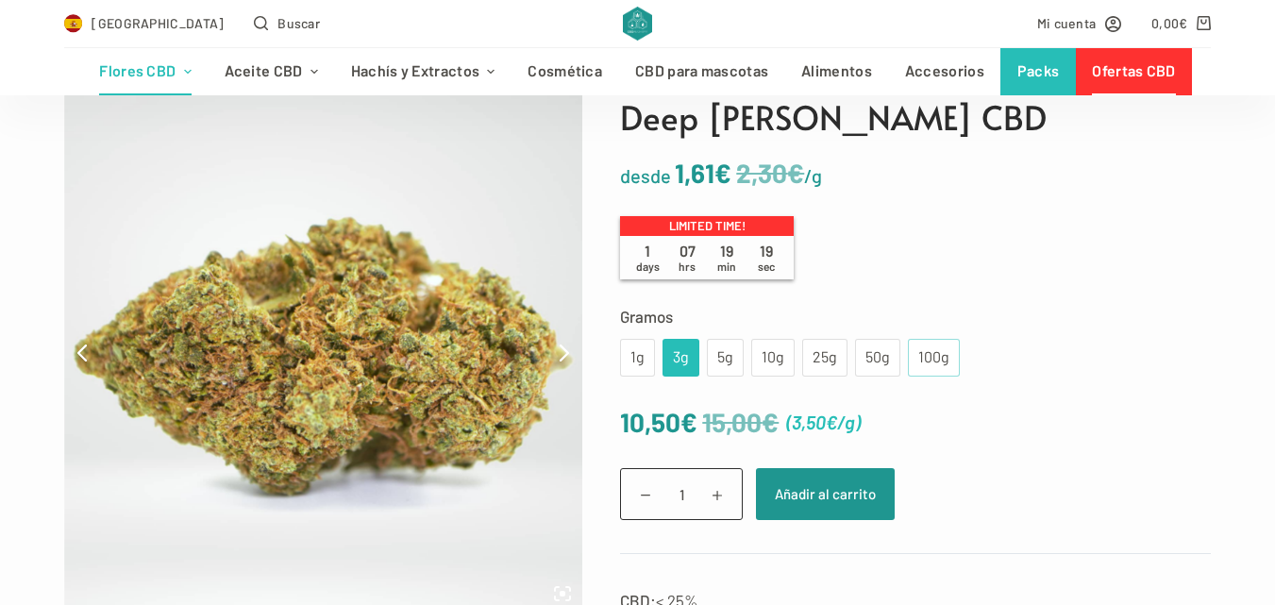
click at [919, 358] on div "100g" at bounding box center [933, 357] width 29 height 25
click at [643, 359] on div "1g" at bounding box center [637, 358] width 35 height 38
click at [662, 358] on div "3g" at bounding box center [680, 358] width 37 height 38
click at [695, 358] on div "1g 3g 5g 10g 25g 50g 100g" at bounding box center [790, 358] width 340 height 38
click at [707, 359] on div "5g" at bounding box center [725, 358] width 37 height 38
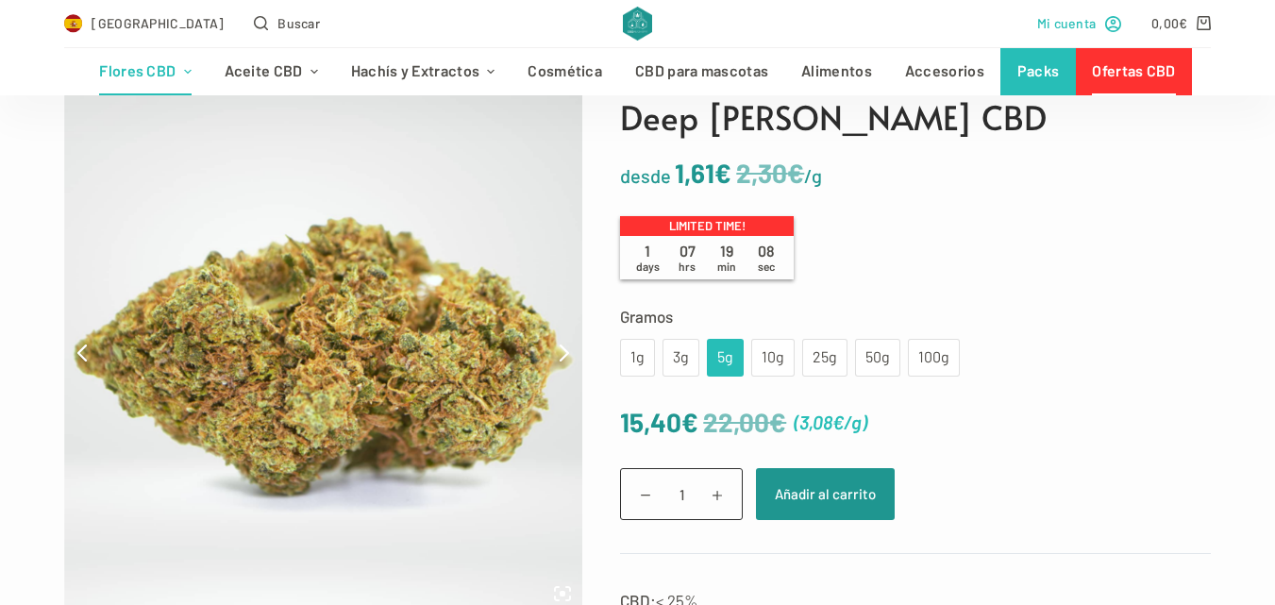
click at [1076, 18] on span "Mi cuenta" at bounding box center [1066, 23] width 59 height 22
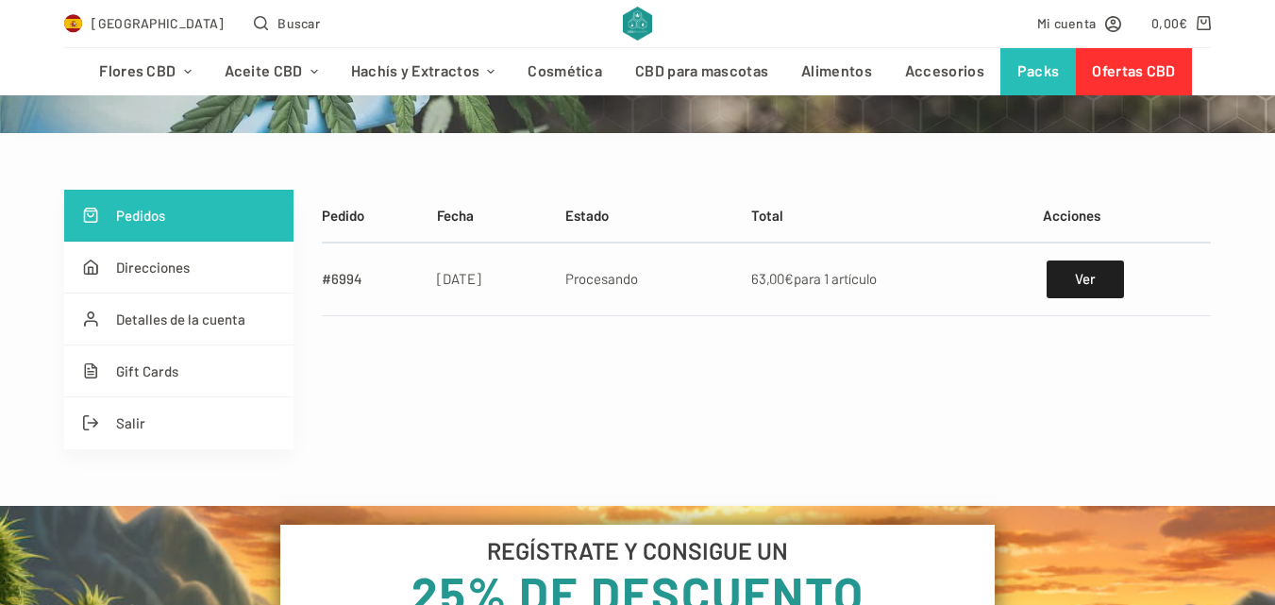
scroll to position [189, 0]
